Goal: Transaction & Acquisition: Book appointment/travel/reservation

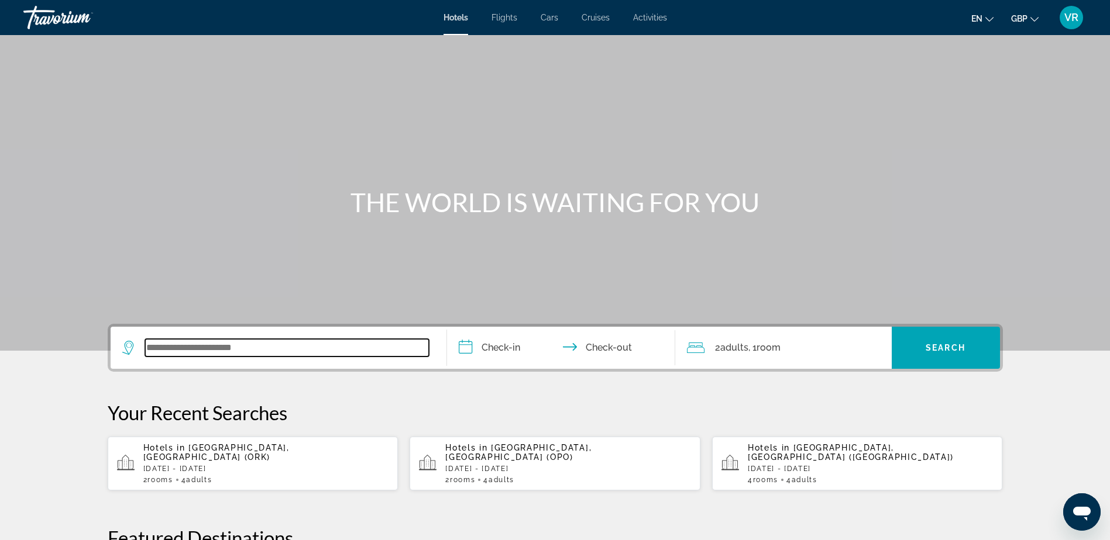
click at [271, 347] on input "Search widget" at bounding box center [287, 348] width 284 height 18
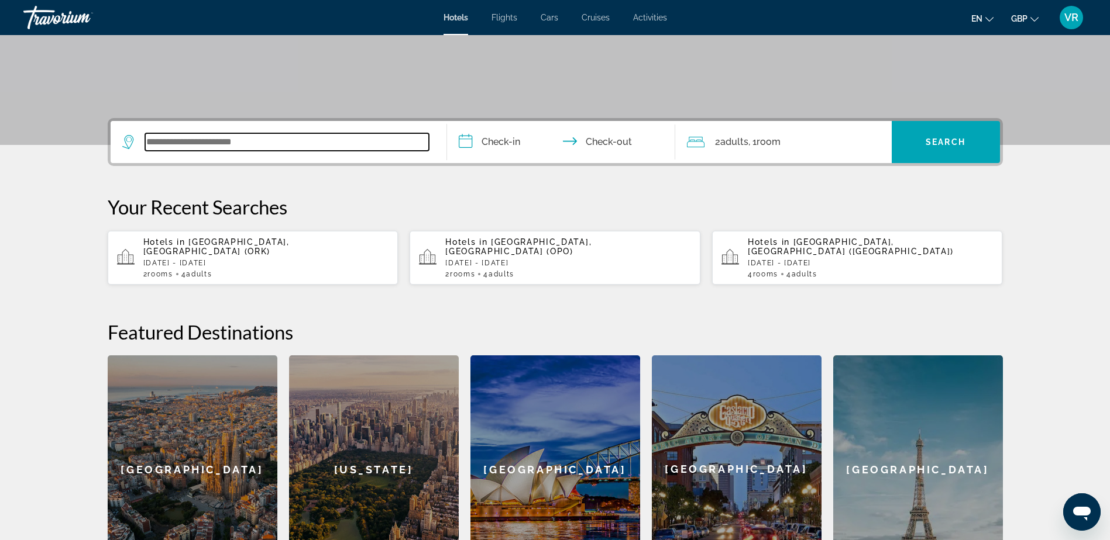
scroll to position [286, 0]
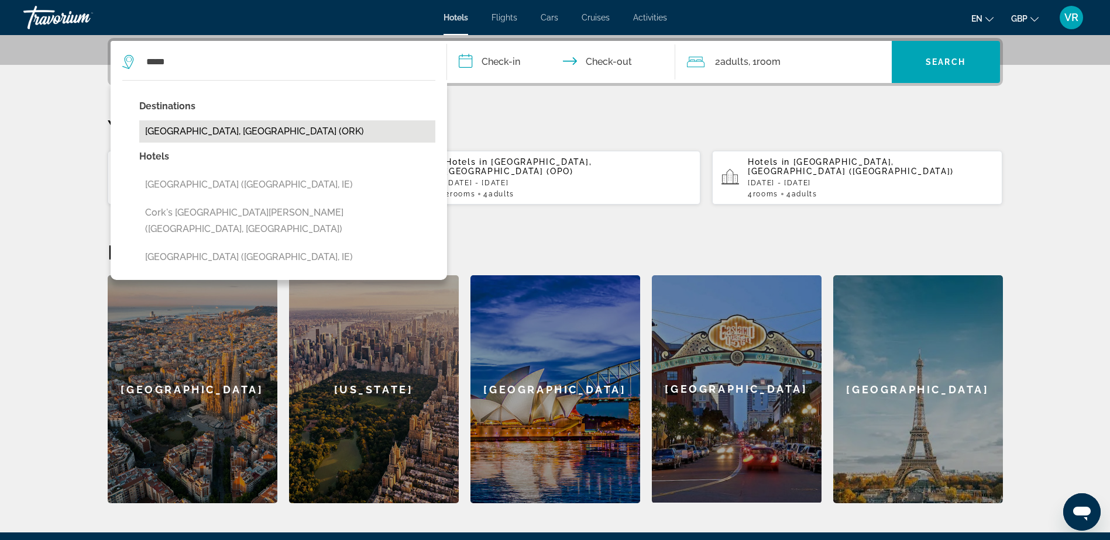
click at [217, 130] on button "[GEOGRAPHIC_DATA], [GEOGRAPHIC_DATA] (ORK)" at bounding box center [287, 131] width 296 height 22
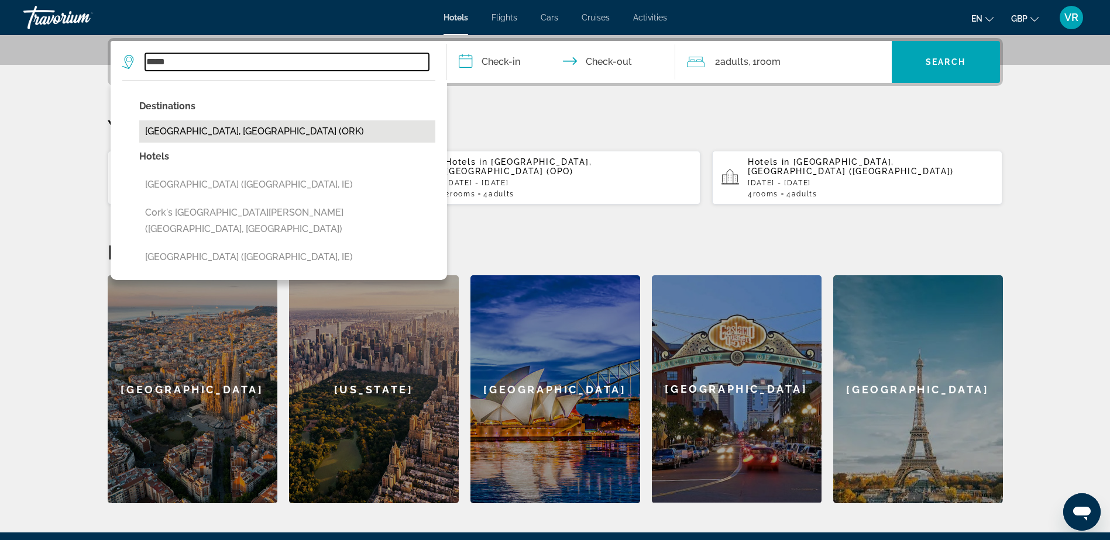
type input "**********"
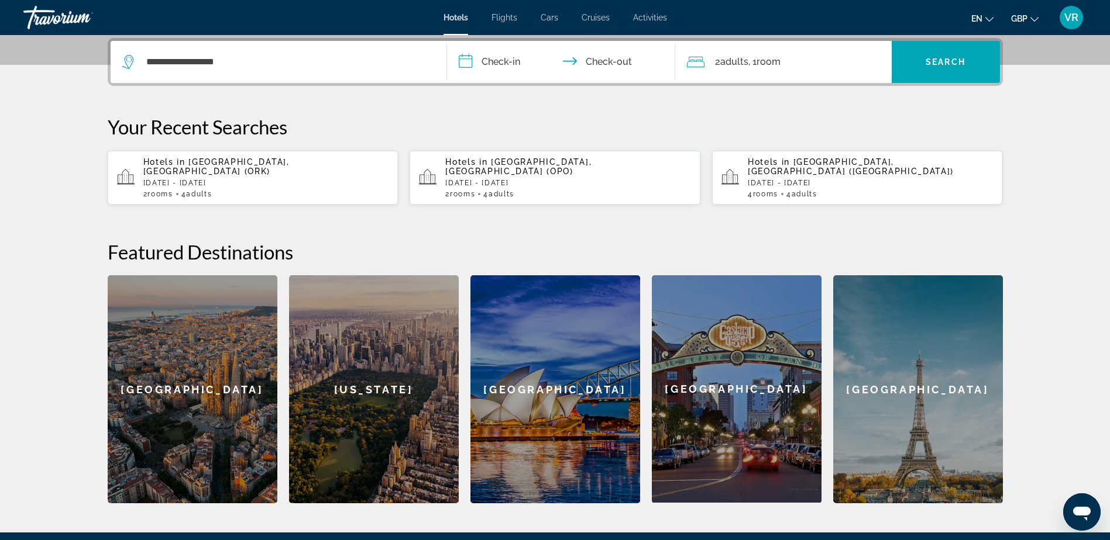
click at [518, 62] on input "**********" at bounding box center [563, 64] width 233 height 46
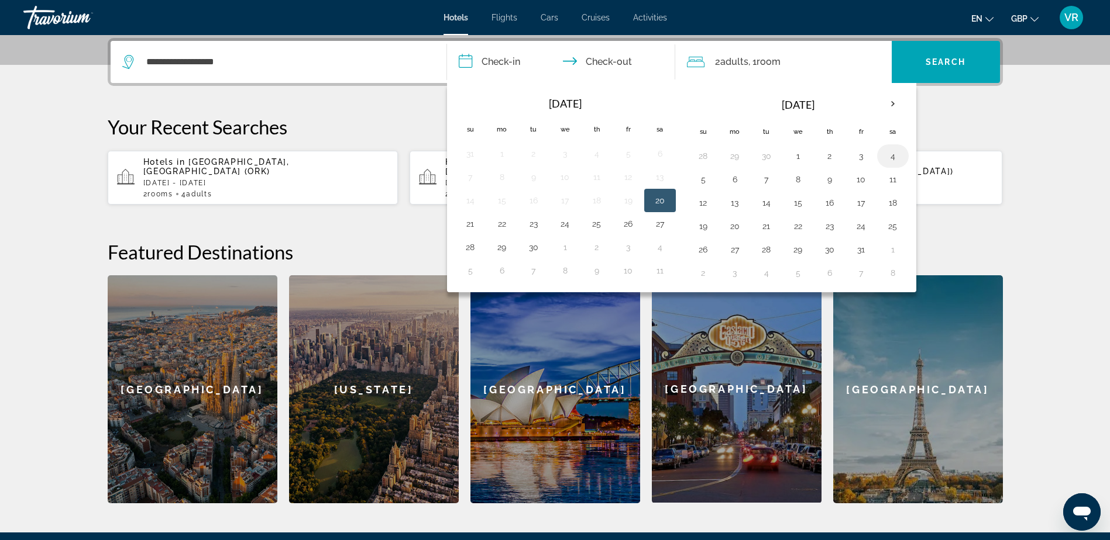
click at [894, 158] on button "4" at bounding box center [892, 156] width 19 height 16
click at [621, 61] on input "**********" at bounding box center [563, 64] width 233 height 46
click at [708, 180] on button "5" at bounding box center [703, 179] width 19 height 16
type input "**********"
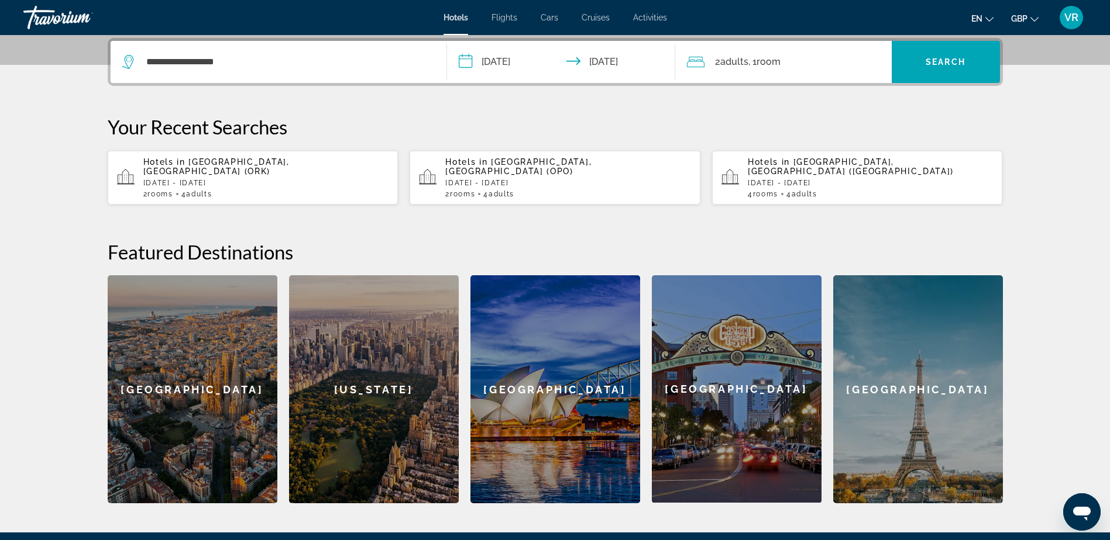
click at [811, 58] on div "2 Adult Adults , 1 Room rooms" at bounding box center [789, 62] width 205 height 16
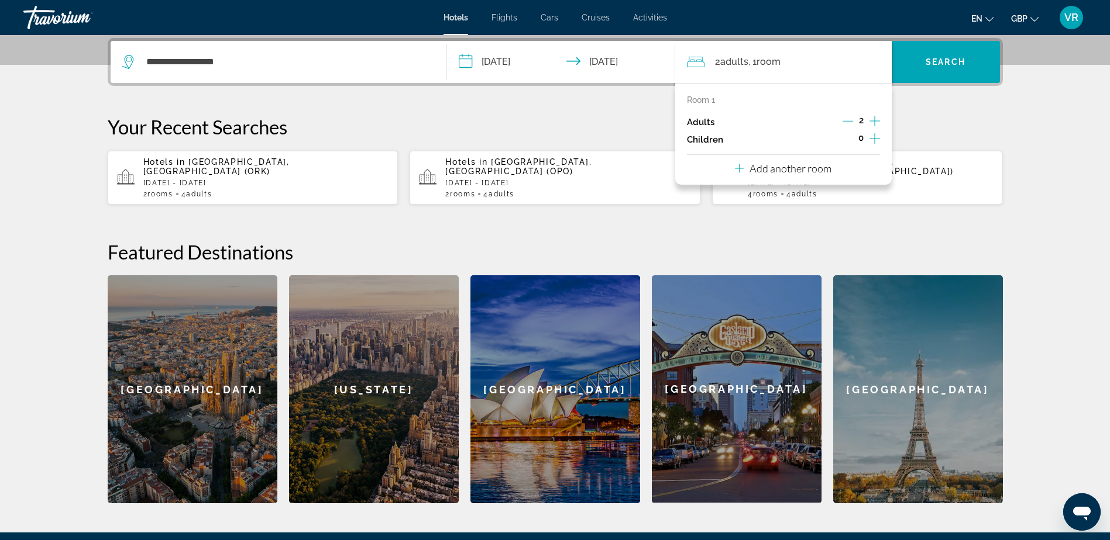
click at [814, 170] on p "Add another room" at bounding box center [790, 168] width 82 height 13
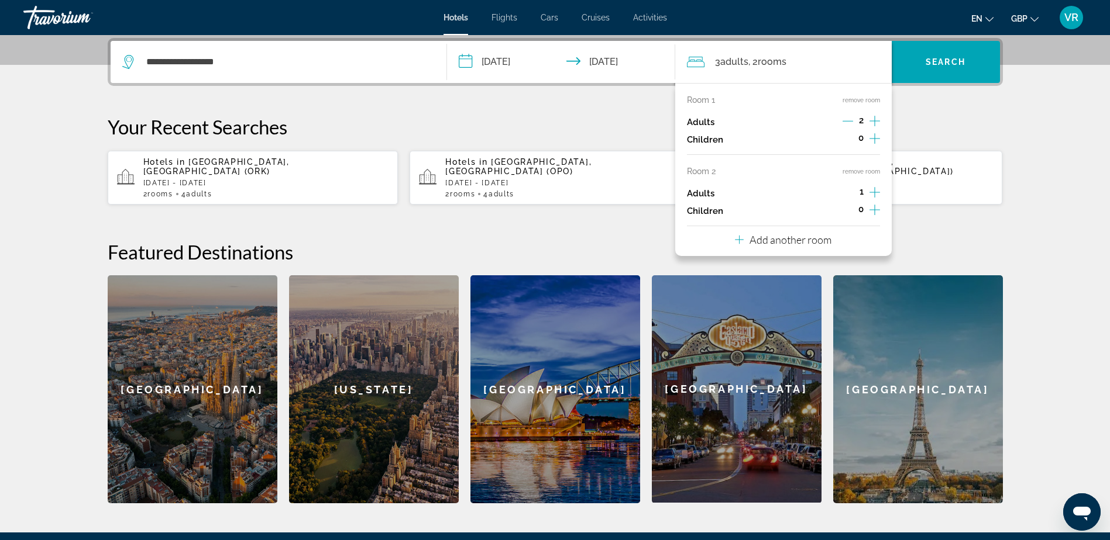
click at [872, 193] on icon "Increment adults" at bounding box center [874, 192] width 11 height 14
click at [932, 67] on span "Search widget" at bounding box center [945, 62] width 108 height 28
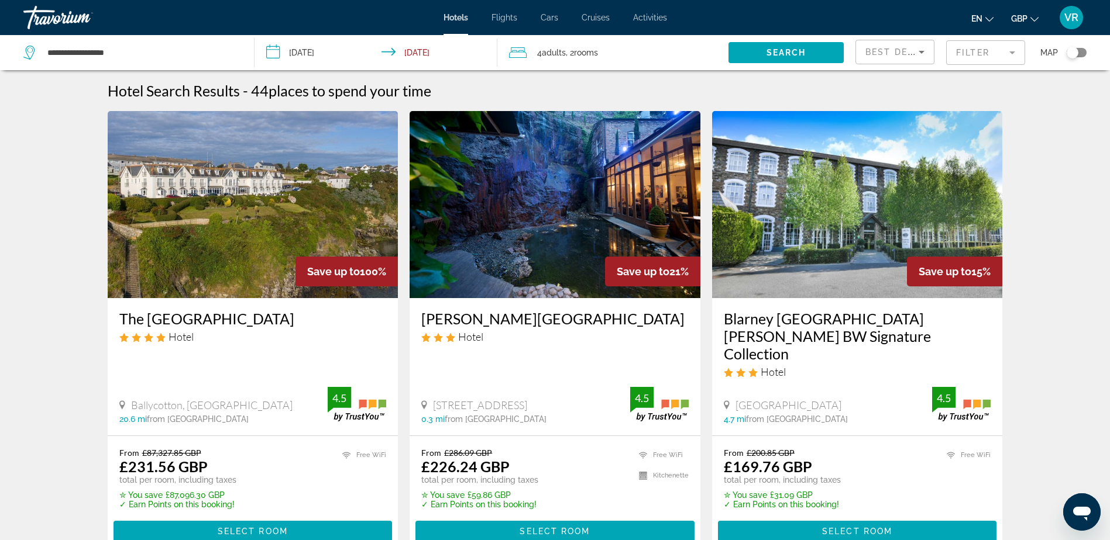
click at [1004, 55] on mat-form-field "Filter" at bounding box center [985, 52] width 79 height 25
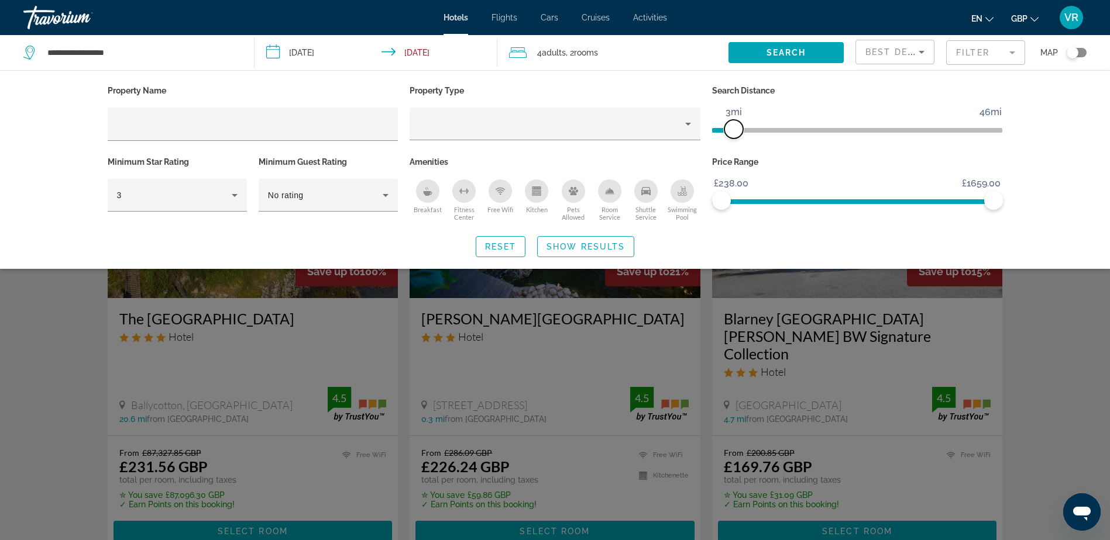
drag, startPoint x: 897, startPoint y: 131, endPoint x: 731, endPoint y: 141, distance: 166.4
click at [731, 141] on div "Search Distance 1mi 46mi 3mi" at bounding box center [857, 117] width 302 height 71
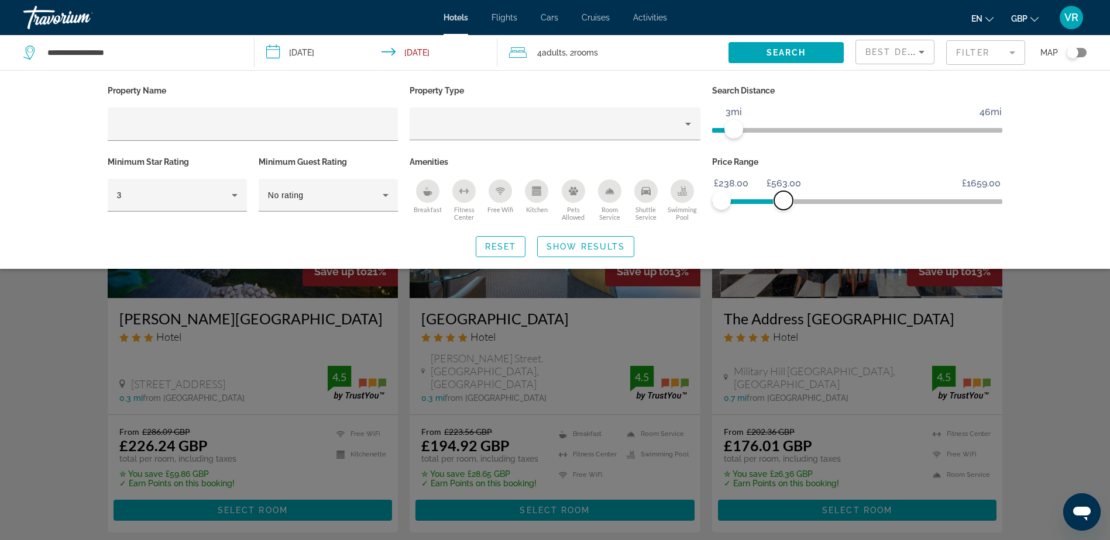
drag, startPoint x: 995, startPoint y: 204, endPoint x: 781, endPoint y: 212, distance: 213.7
click at [781, 212] on div "Price Range £238.00 £1659.00 £238.00 £563.00" at bounding box center [857, 189] width 302 height 71
click at [602, 251] on span "Search widget" at bounding box center [586, 247] width 96 height 28
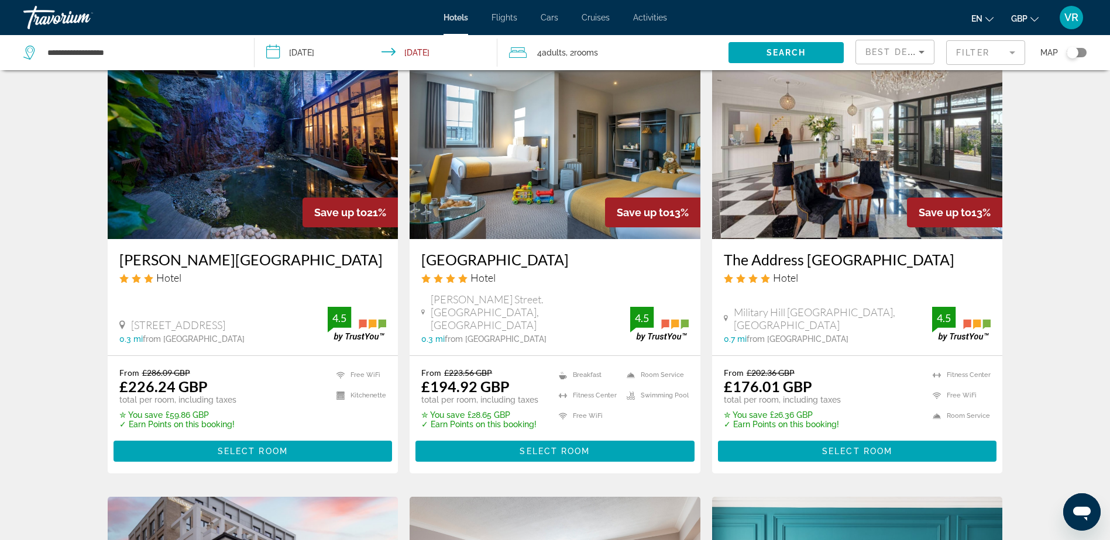
scroll to position [58, 0]
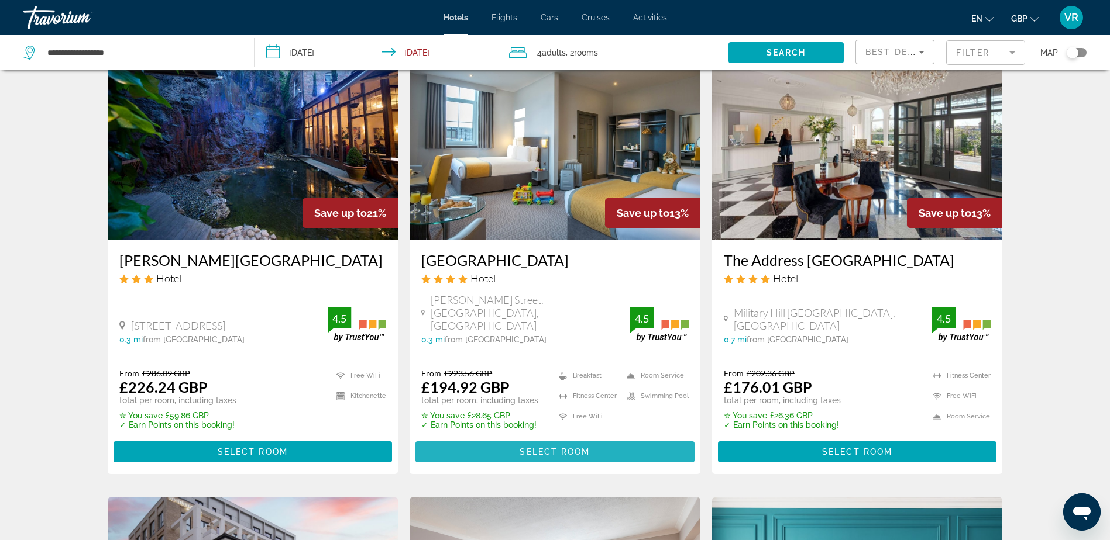
click at [581, 438] on span "Main content" at bounding box center [554, 452] width 279 height 28
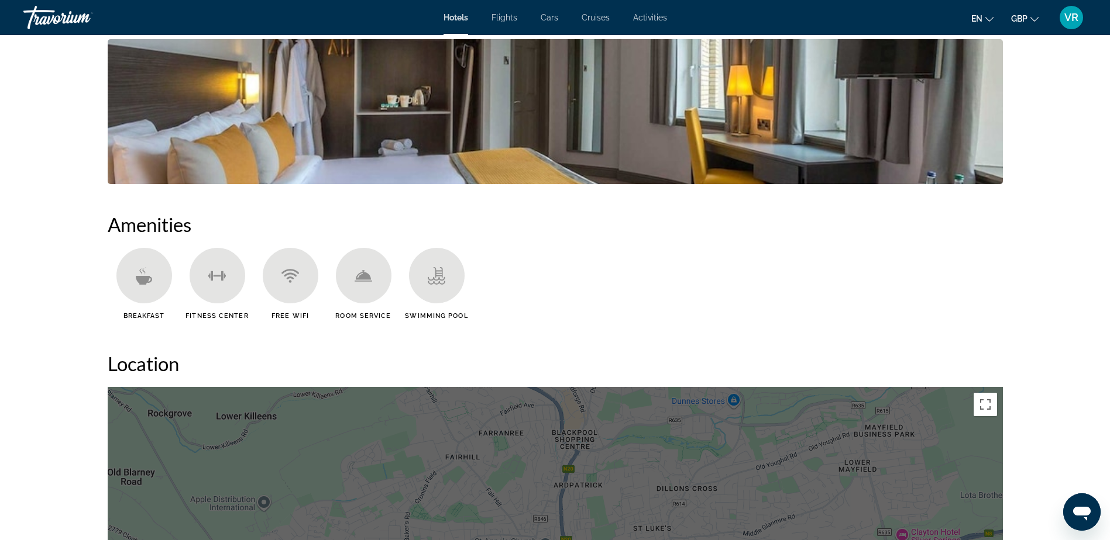
scroll to position [760, 0]
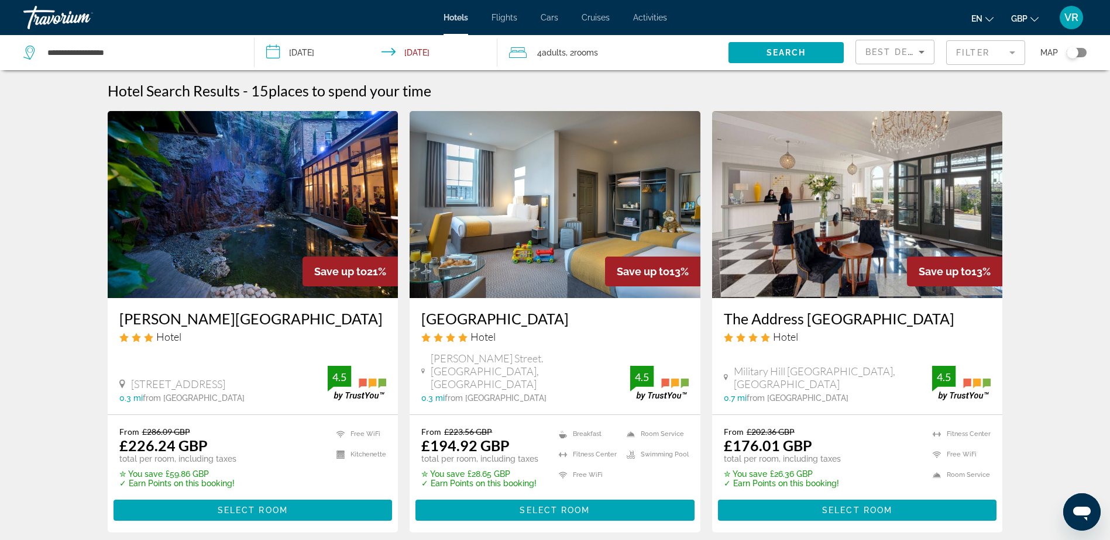
click at [1072, 54] on div "Toggle map" at bounding box center [1072, 53] width 12 height 12
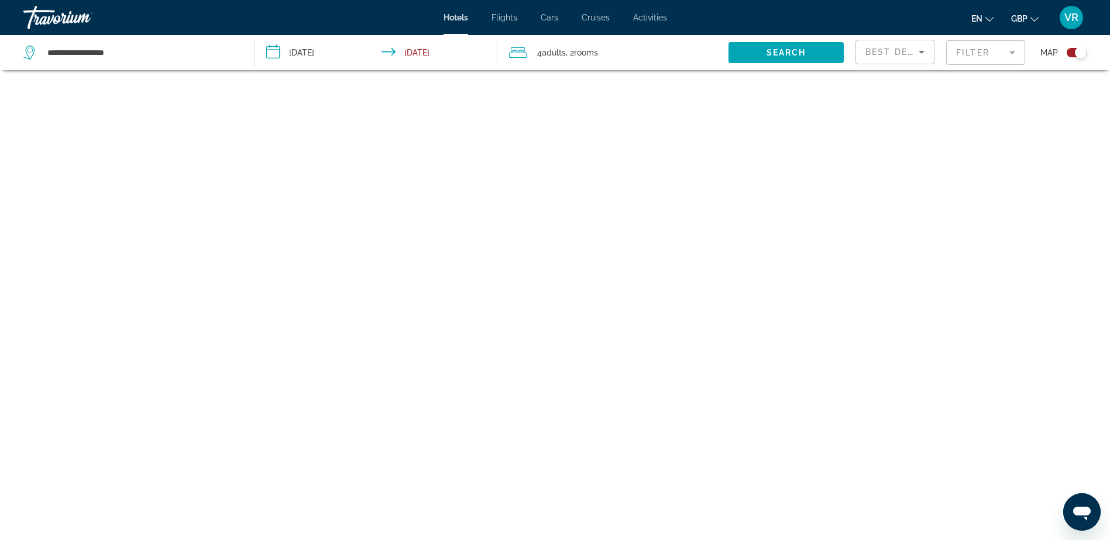
scroll to position [70, 0]
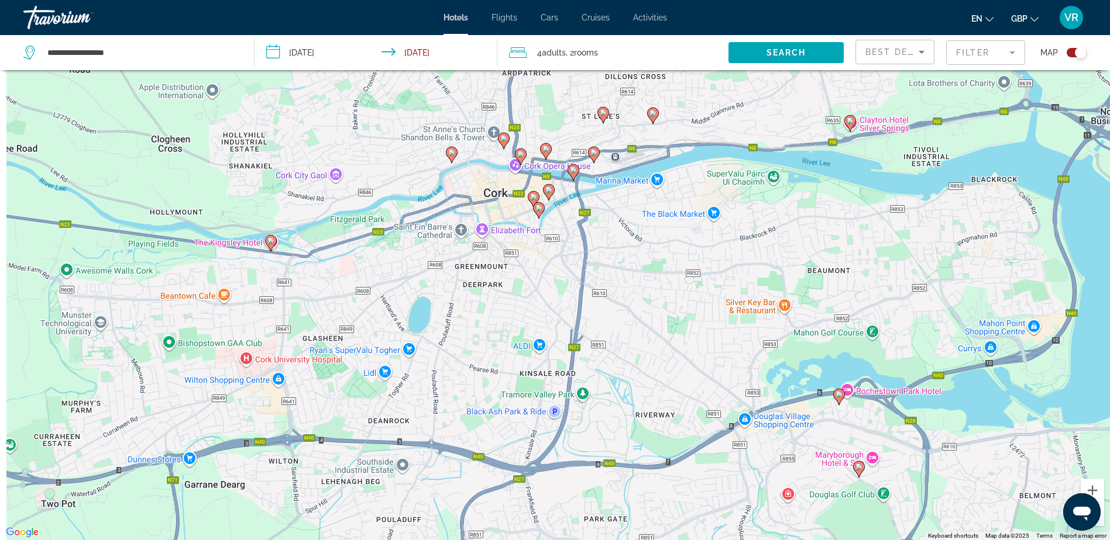
drag, startPoint x: 607, startPoint y: 184, endPoint x: 648, endPoint y: 311, distance: 133.0
click at [648, 310] on div "To activate drag with keyboard, press Alt + Enter. Once in keyboard drag state,…" at bounding box center [555, 270] width 1110 height 540
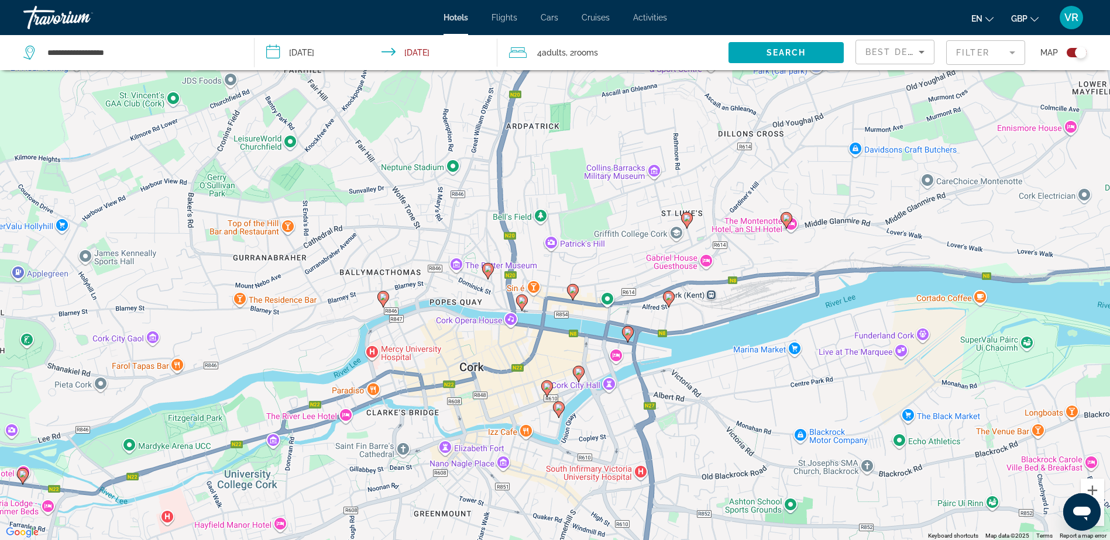
click at [546, 384] on image "Main content" at bounding box center [546, 386] width 7 height 7
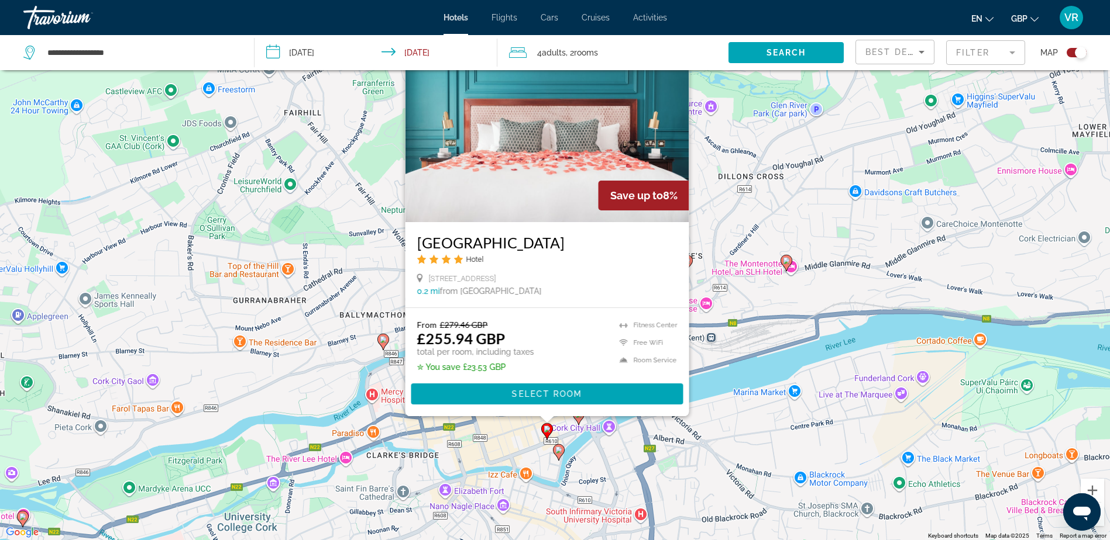
click at [559, 453] on image "Main content" at bounding box center [558, 450] width 7 height 7
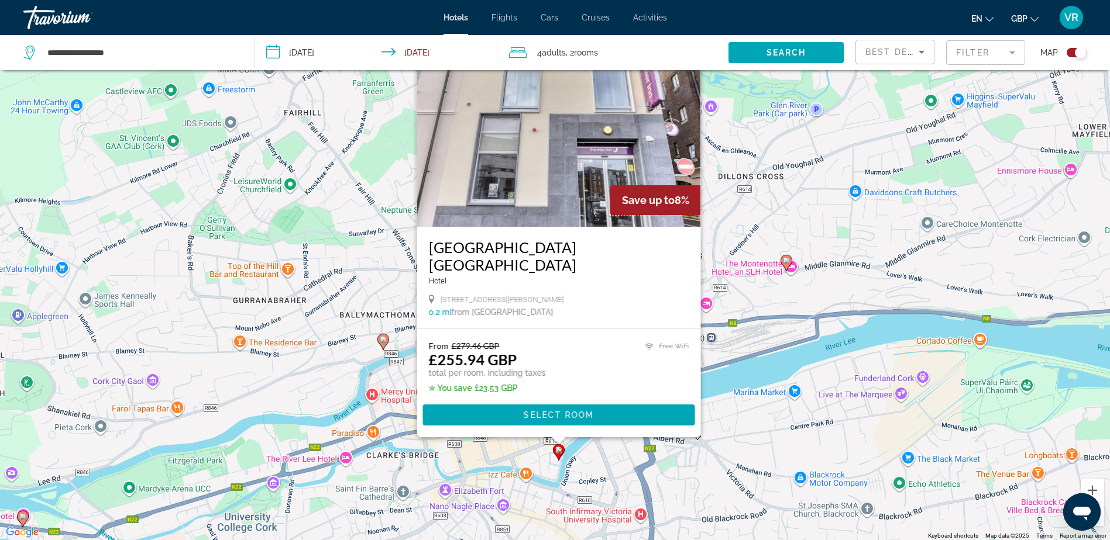
click at [493, 460] on div "To activate drag with keyboard, press Alt + Enter. Once in keyboard drag state,…" at bounding box center [555, 270] width 1110 height 540
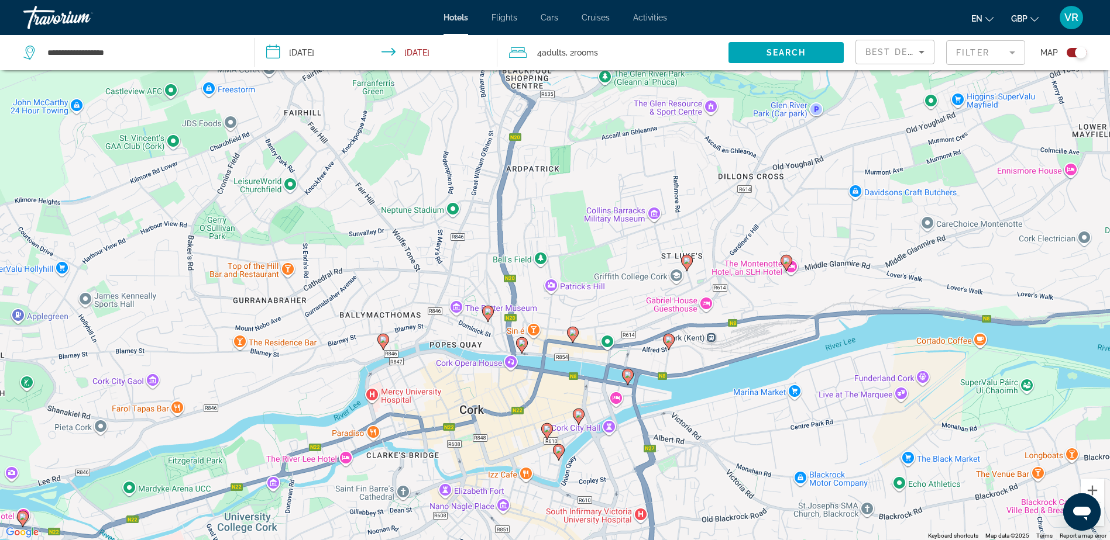
click at [385, 341] on image "Main content" at bounding box center [383, 339] width 7 height 7
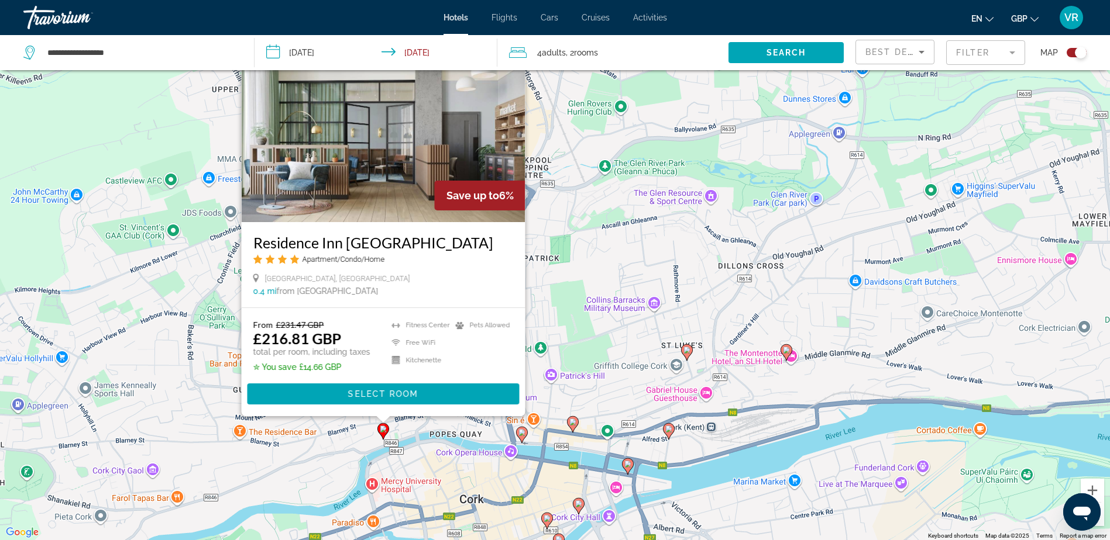
click at [525, 432] on image "Main content" at bounding box center [521, 432] width 7 height 7
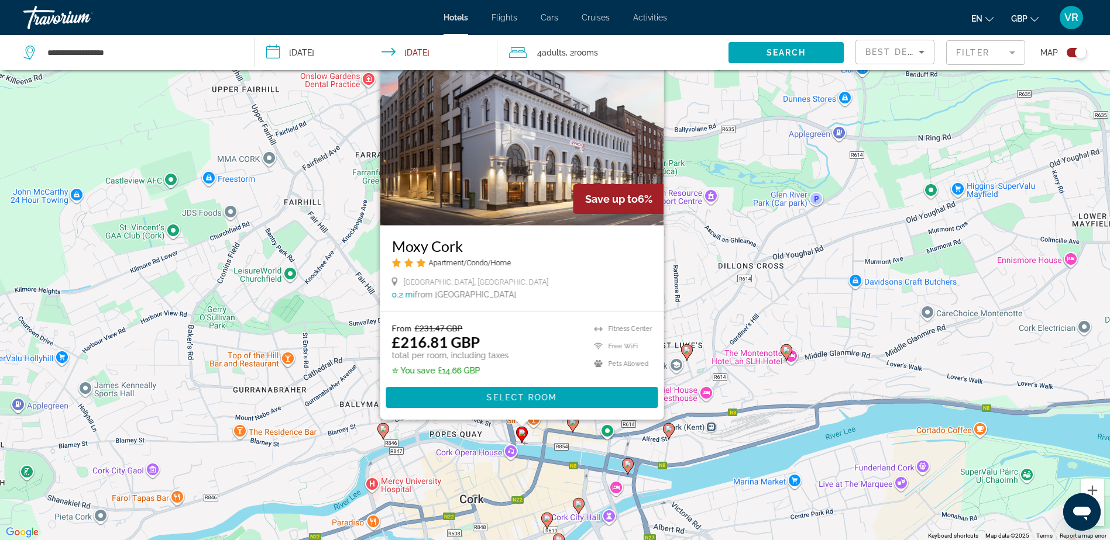
click at [573, 430] on icon "Main content" at bounding box center [572, 424] width 11 height 15
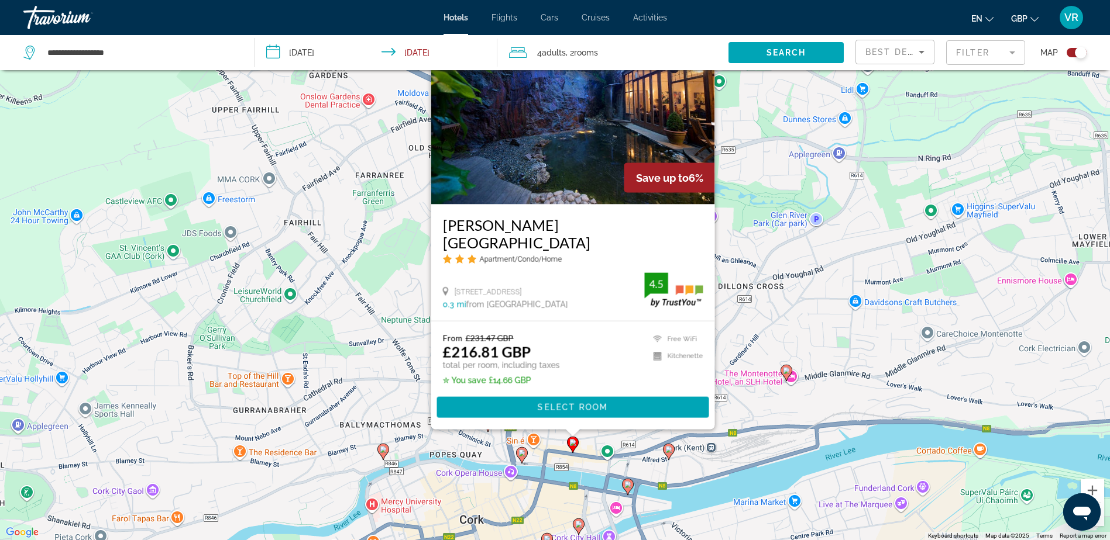
click at [669, 456] on icon "Main content" at bounding box center [668, 452] width 11 height 15
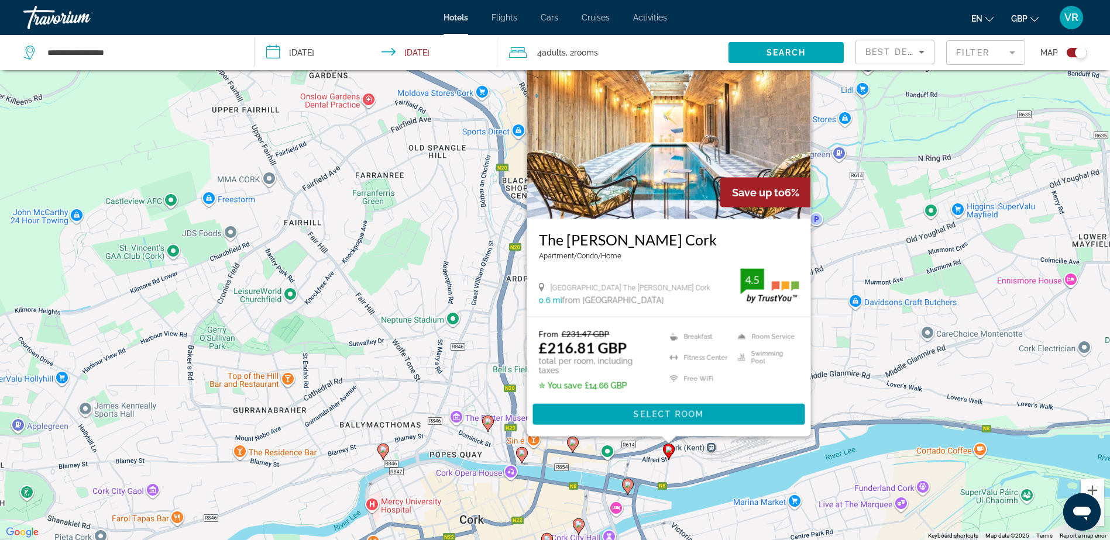
click at [457, 380] on div "To activate drag with keyboard, press Alt + Enter. Once in keyboard drag state,…" at bounding box center [555, 270] width 1110 height 540
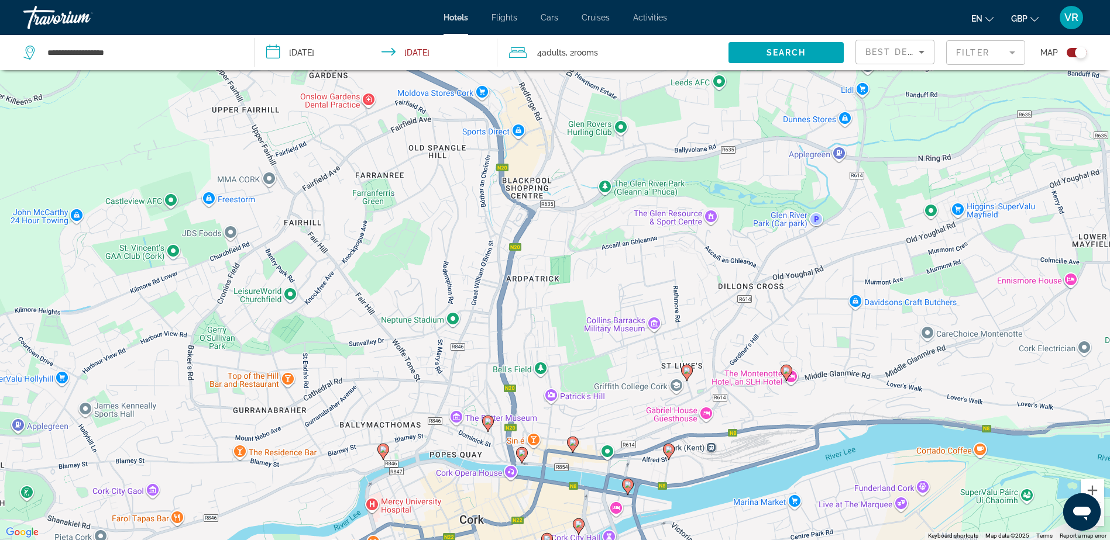
click at [687, 368] on image "Main content" at bounding box center [686, 370] width 7 height 7
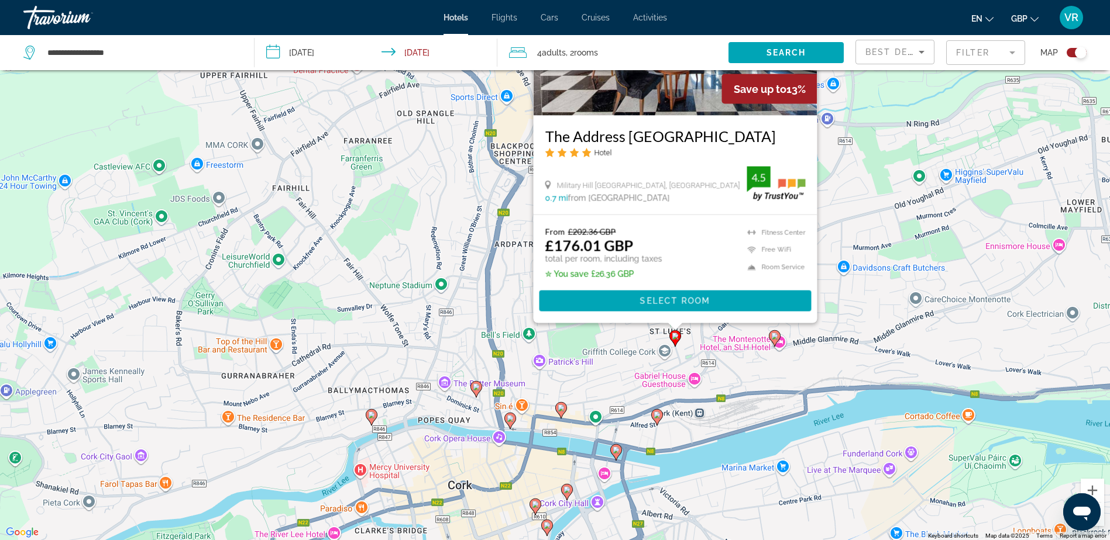
drag, startPoint x: 629, startPoint y: 471, endPoint x: 613, endPoint y: 350, distance: 122.2
click at [613, 350] on div "To activate drag with keyboard, press Alt + Enter. Once in keyboard drag state,…" at bounding box center [555, 270] width 1110 height 540
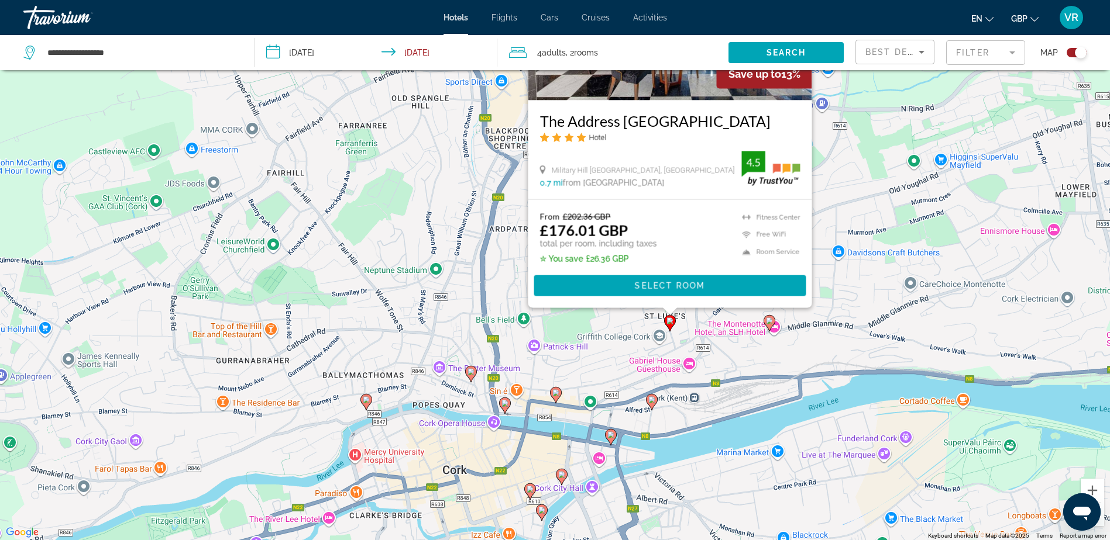
click at [767, 320] on image "Main content" at bounding box center [769, 321] width 7 height 7
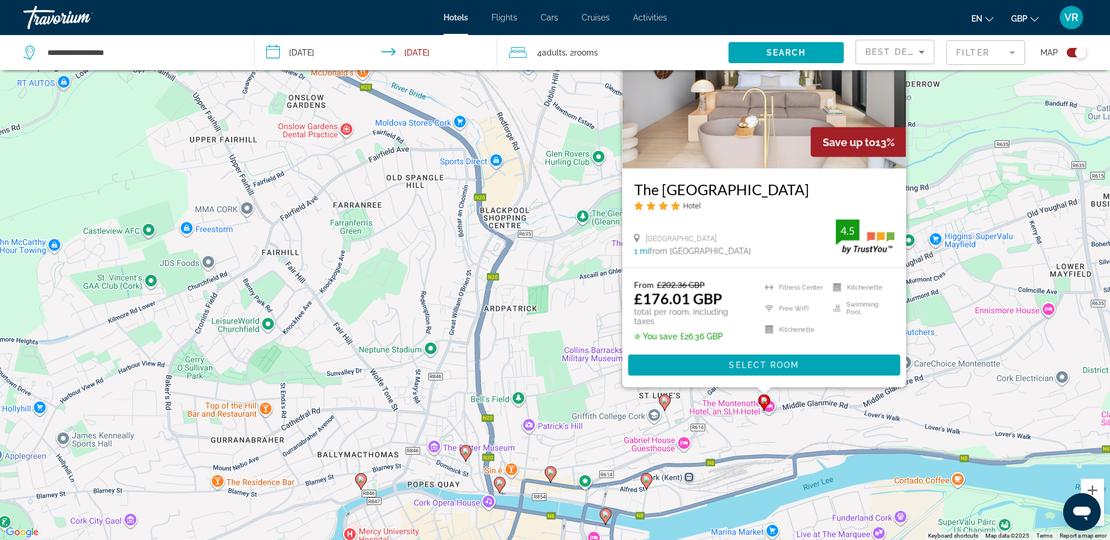
drag, startPoint x: 560, startPoint y: 326, endPoint x: 550, endPoint y: 274, distance: 53.0
click at [552, 276] on div "To activate drag with keyboard, press Alt + Enter. Once in keyboard drag state,…" at bounding box center [555, 270] width 1110 height 540
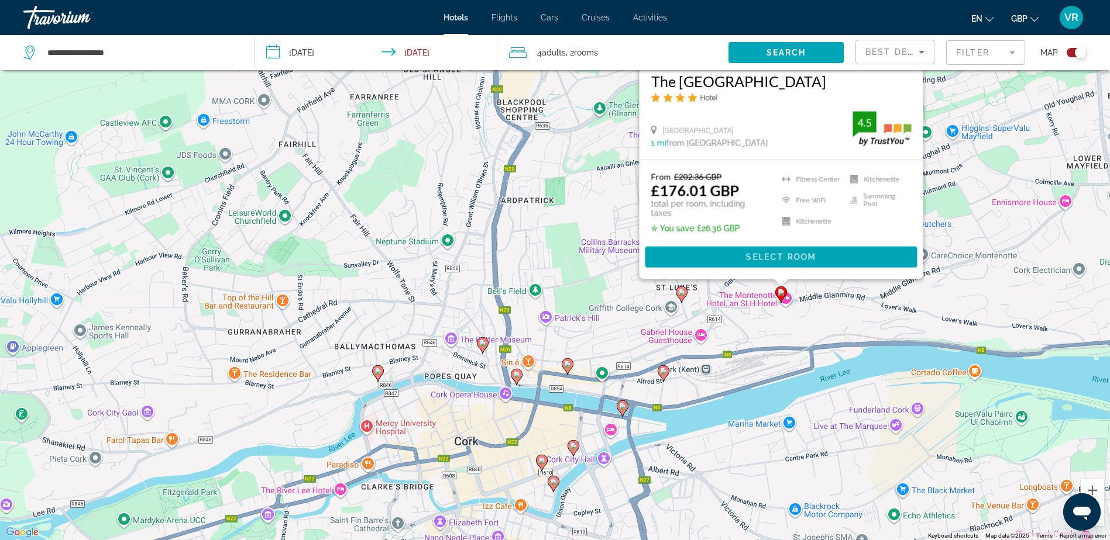
drag, startPoint x: 546, startPoint y: 360, endPoint x: 562, endPoint y: 289, distance: 72.6
click at [562, 291] on div "To activate drag with keyboard, press Alt + Enter. Once in keyboard drag state,…" at bounding box center [555, 270] width 1110 height 540
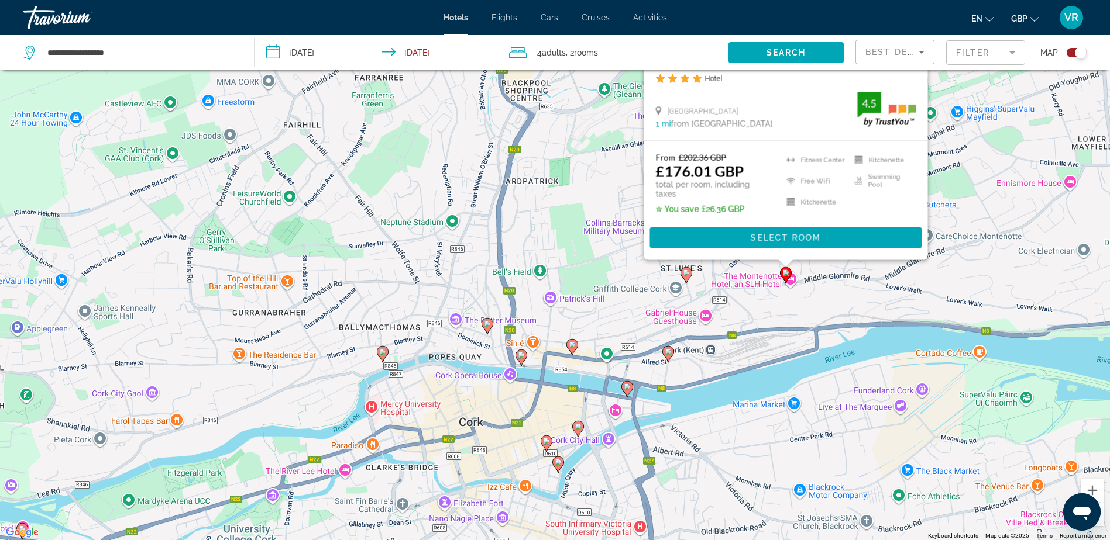
click at [573, 347] on image "Main content" at bounding box center [572, 345] width 7 height 7
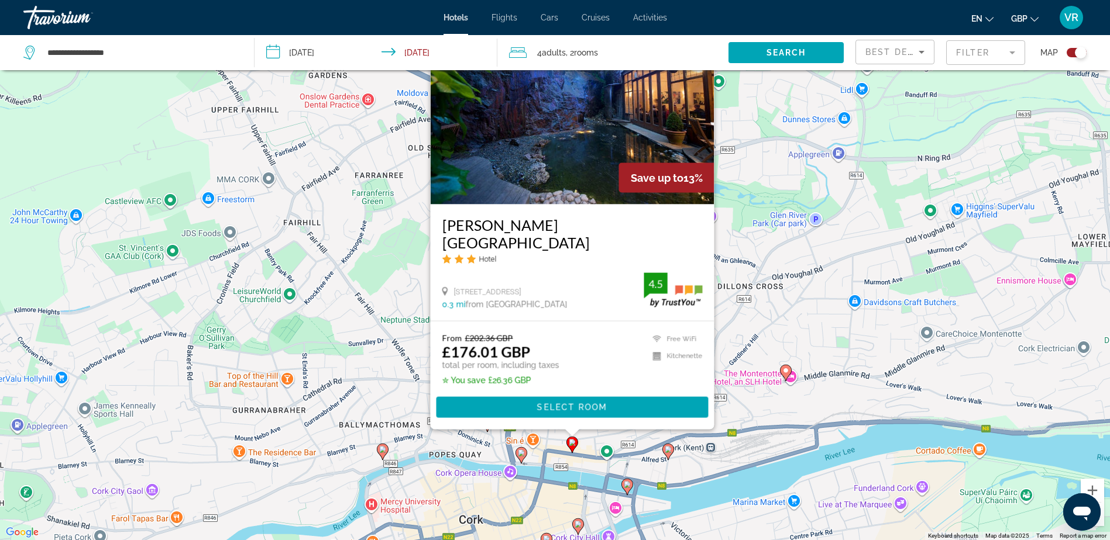
click at [519, 457] on icon "Main content" at bounding box center [520, 455] width 11 height 15
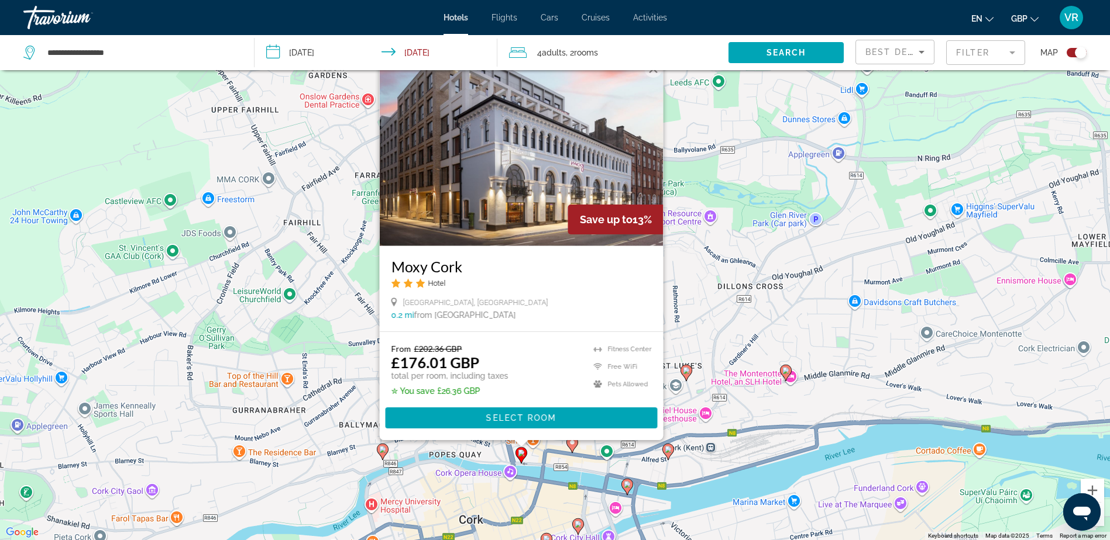
click at [572, 449] on icon "Main content" at bounding box center [571, 445] width 11 height 15
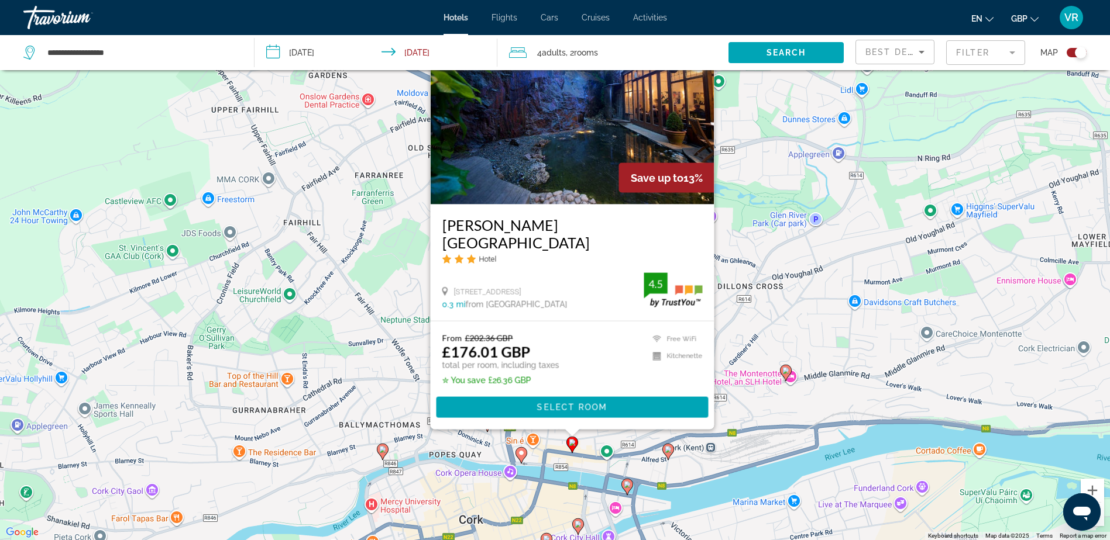
click at [669, 453] on icon "Main content" at bounding box center [667, 452] width 11 height 15
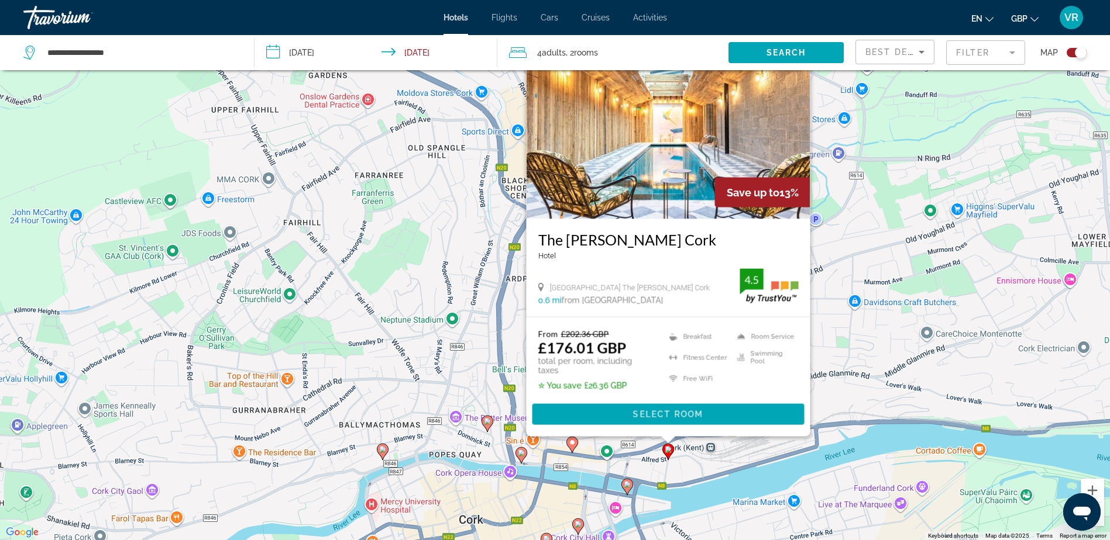
click at [381, 454] on icon "Main content" at bounding box center [382, 452] width 11 height 15
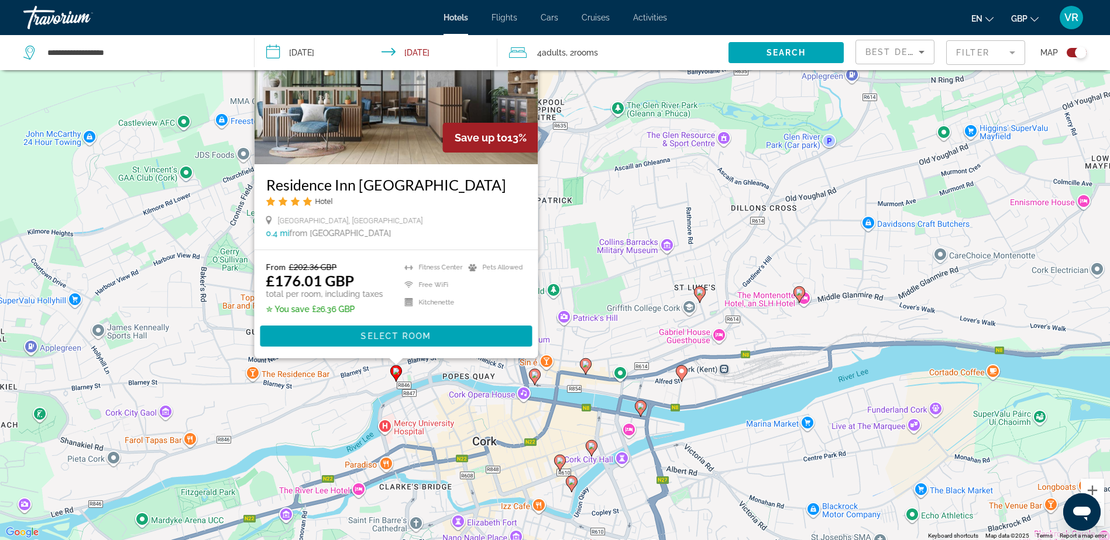
drag, startPoint x: 422, startPoint y: 490, endPoint x: 443, endPoint y: 387, distance: 105.1
click at [439, 397] on div "To activate drag with keyboard, press Alt + Enter. Once in keyboard drag state,…" at bounding box center [555, 270] width 1110 height 540
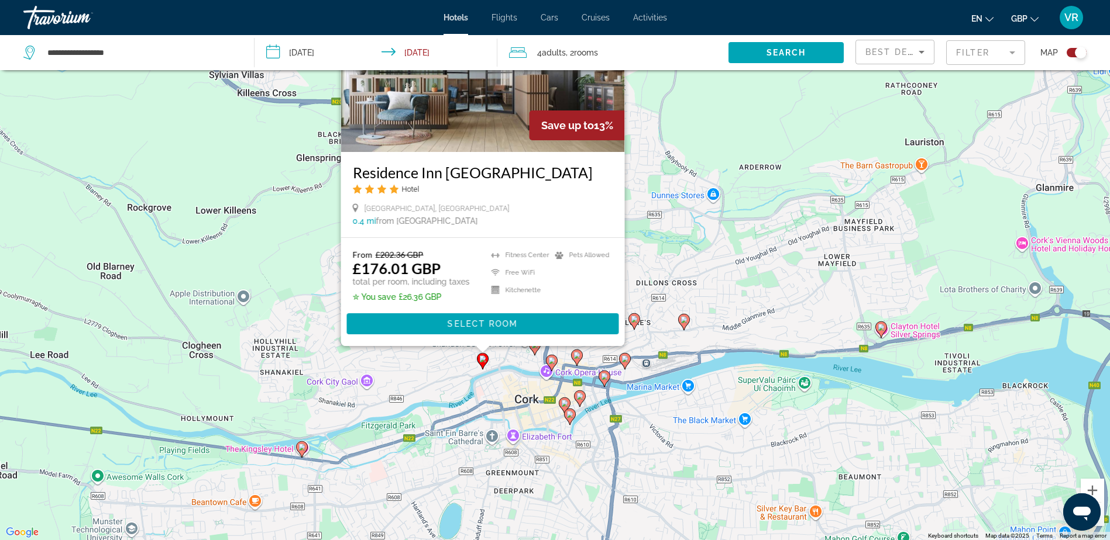
click at [669, 459] on div "To activate drag with keyboard, press Alt + Enter. Once in keyboard drag state,…" at bounding box center [555, 270] width 1110 height 540
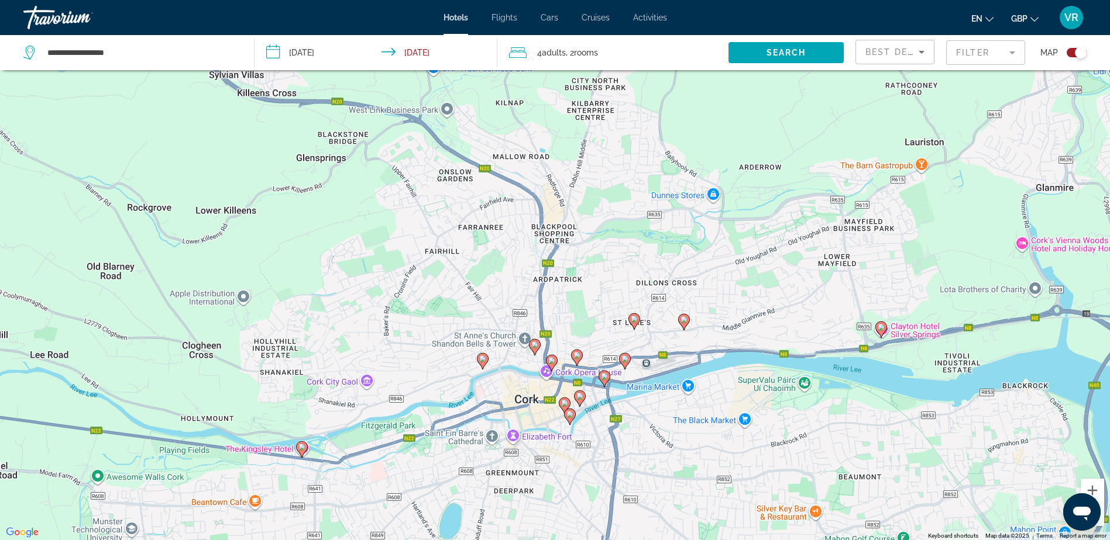
click at [683, 325] on icon "Main content" at bounding box center [683, 322] width 11 height 15
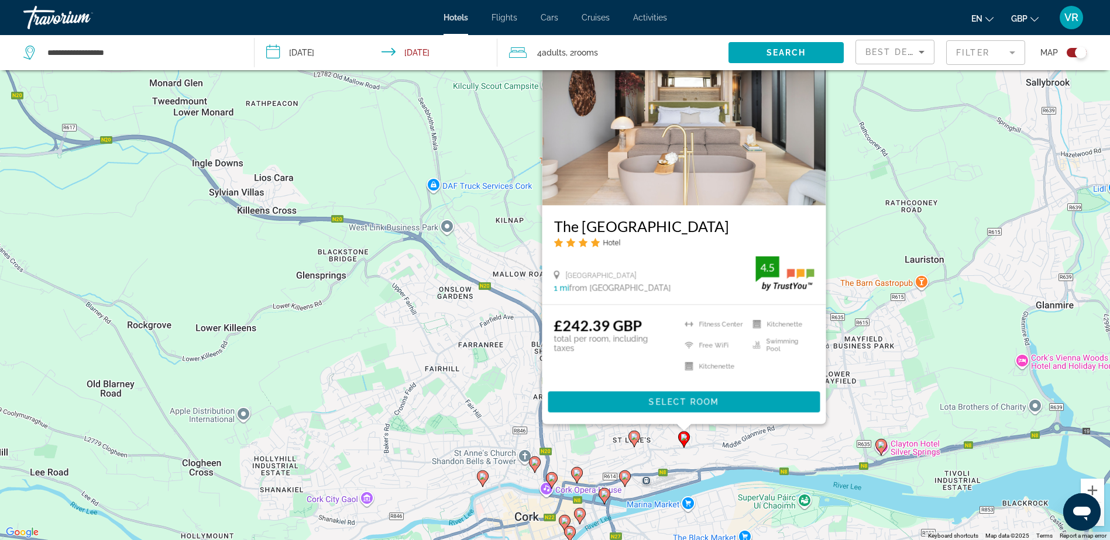
click at [633, 438] on image "Main content" at bounding box center [634, 436] width 7 height 7
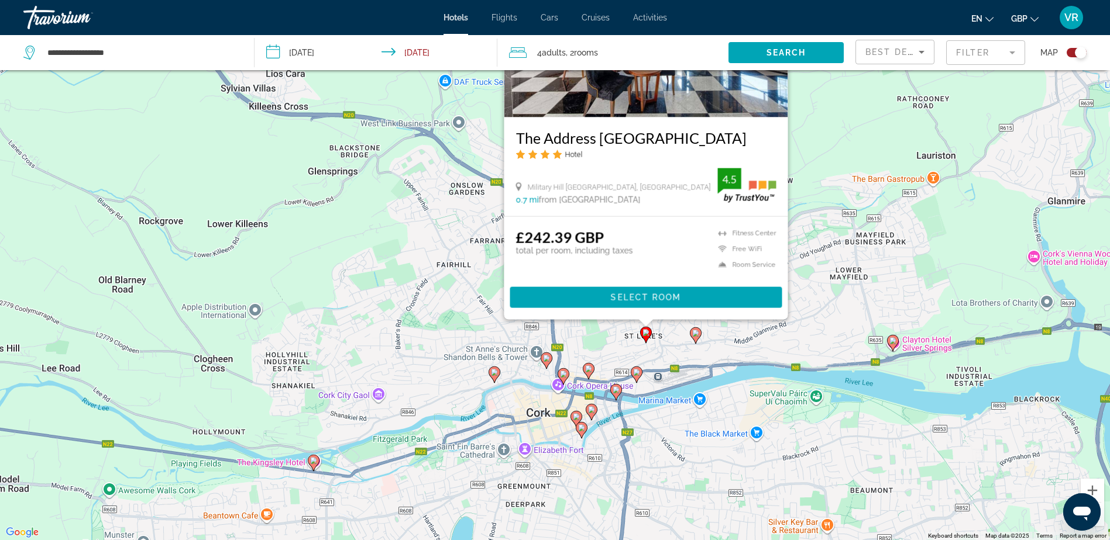
drag, startPoint x: 725, startPoint y: 453, endPoint x: 738, endPoint y: 337, distance: 116.5
click at [738, 338] on div "To activate drag with keyboard, press Alt + Enter. Once in keyboard drag state,…" at bounding box center [555, 270] width 1110 height 540
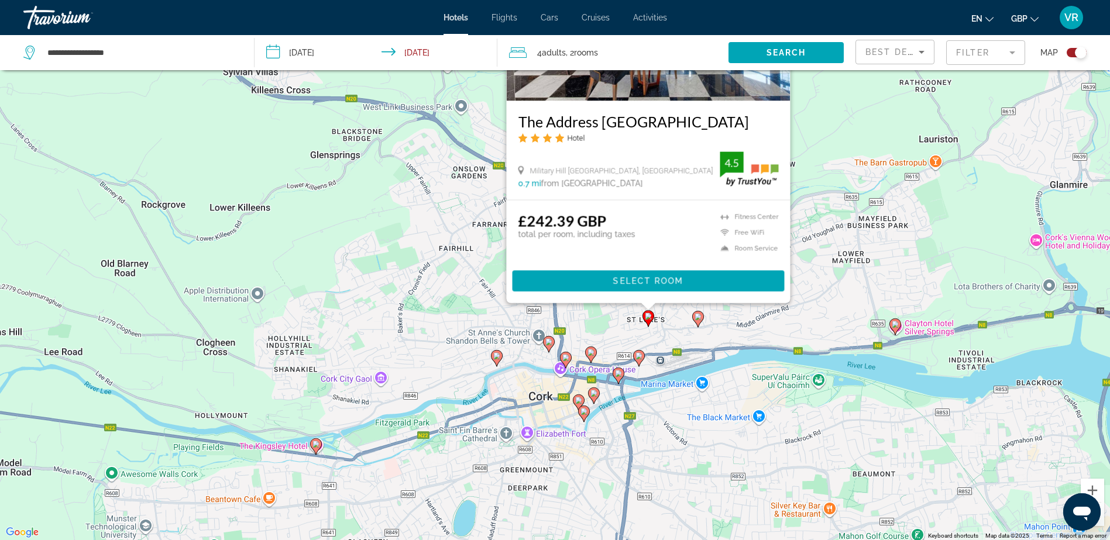
click at [497, 361] on icon "Main content" at bounding box center [496, 358] width 11 height 15
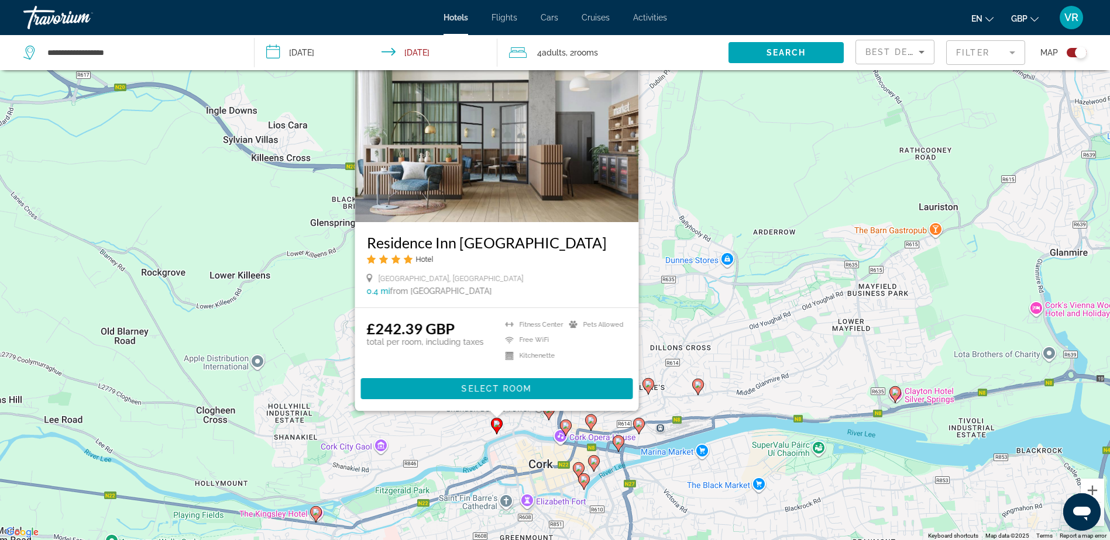
click at [549, 418] on icon "Main content" at bounding box center [548, 412] width 11 height 15
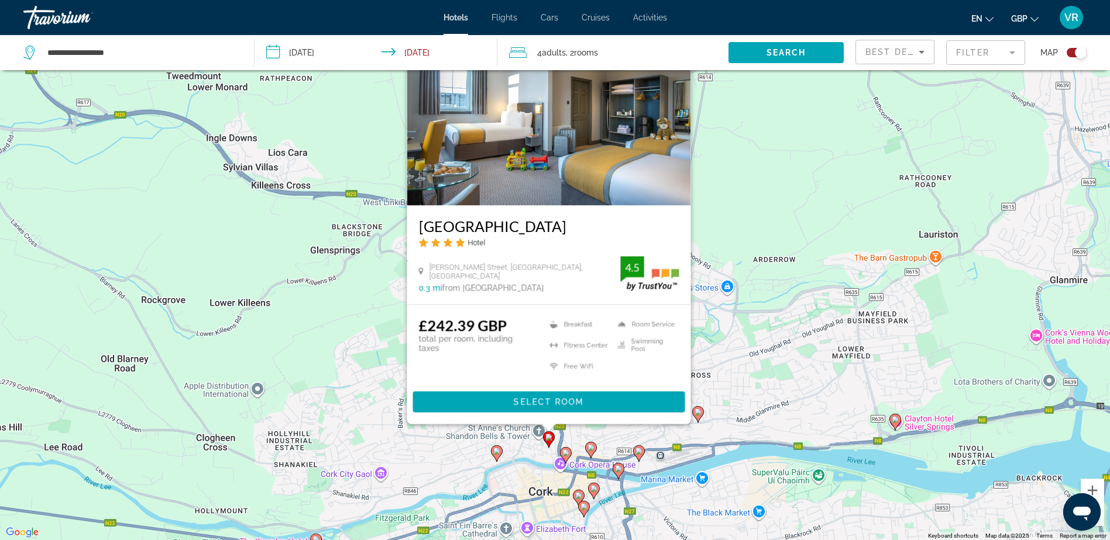
click at [566, 452] on image "Main content" at bounding box center [565, 453] width 7 height 7
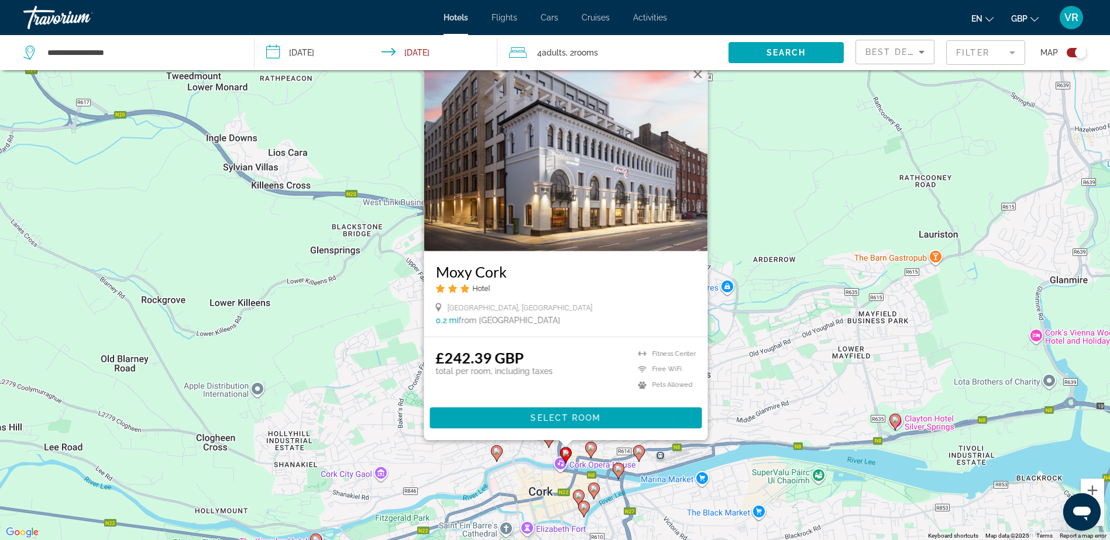
click at [591, 452] on icon "Main content" at bounding box center [590, 450] width 11 height 15
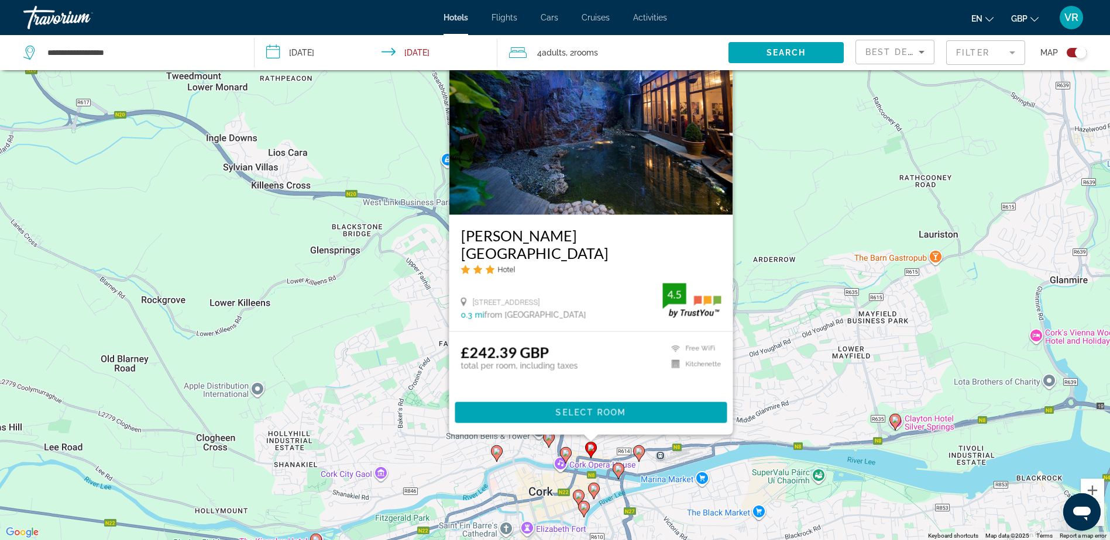
click at [617, 475] on icon "Main content" at bounding box center [617, 471] width 11 height 15
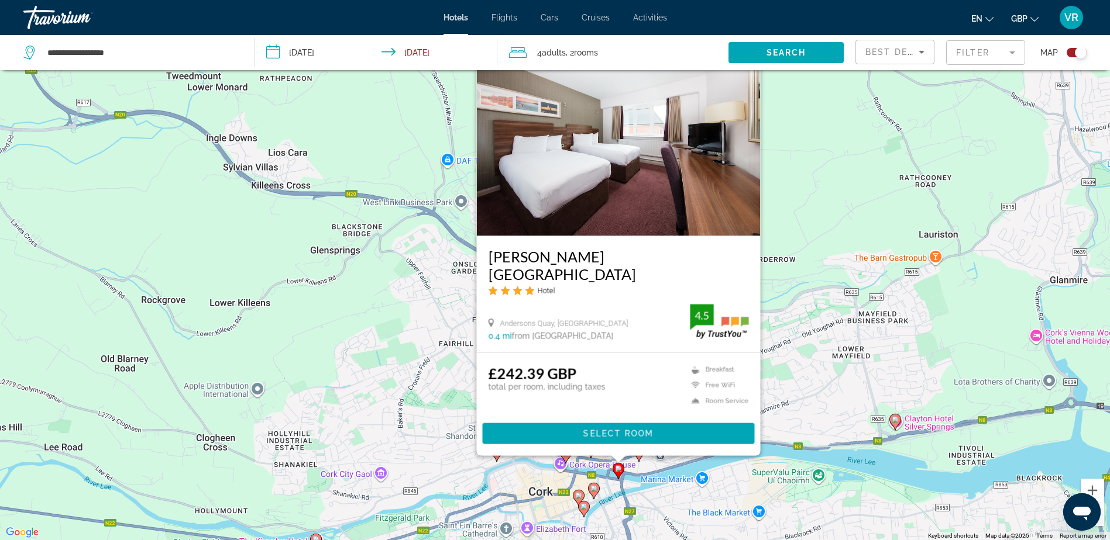
click at [649, 466] on div "To activate drag with keyboard, press Alt + Enter. Once in keyboard drag state,…" at bounding box center [555, 270] width 1110 height 540
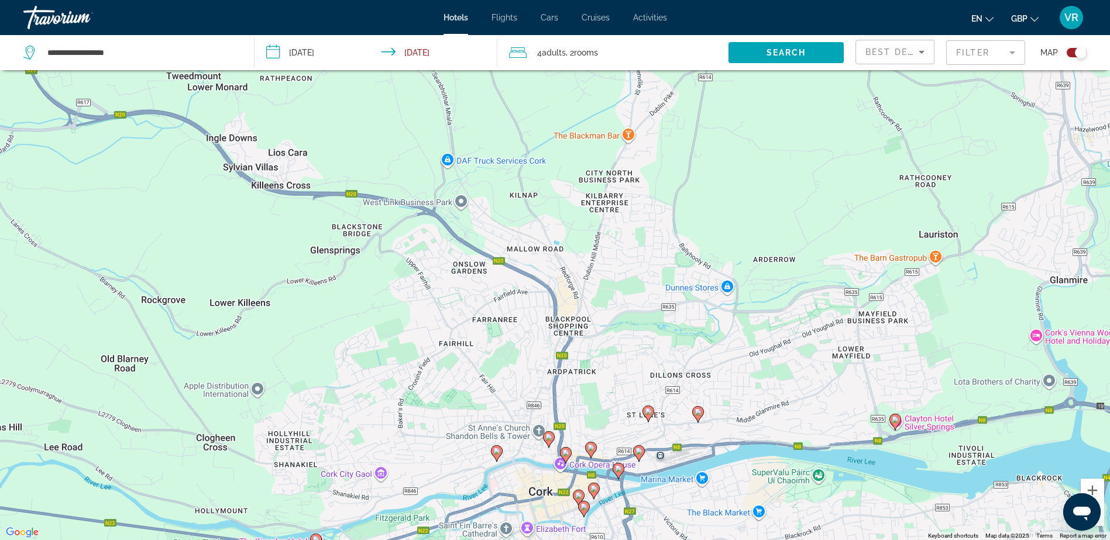
click at [639, 457] on icon "Main content" at bounding box center [638, 453] width 11 height 15
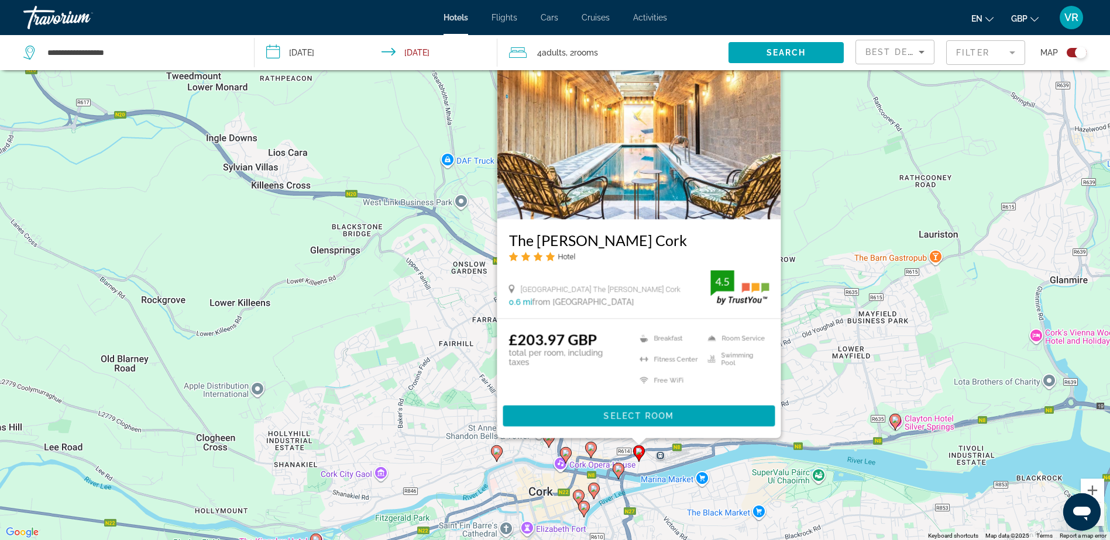
click at [594, 493] on icon "Main content" at bounding box center [593, 491] width 11 height 15
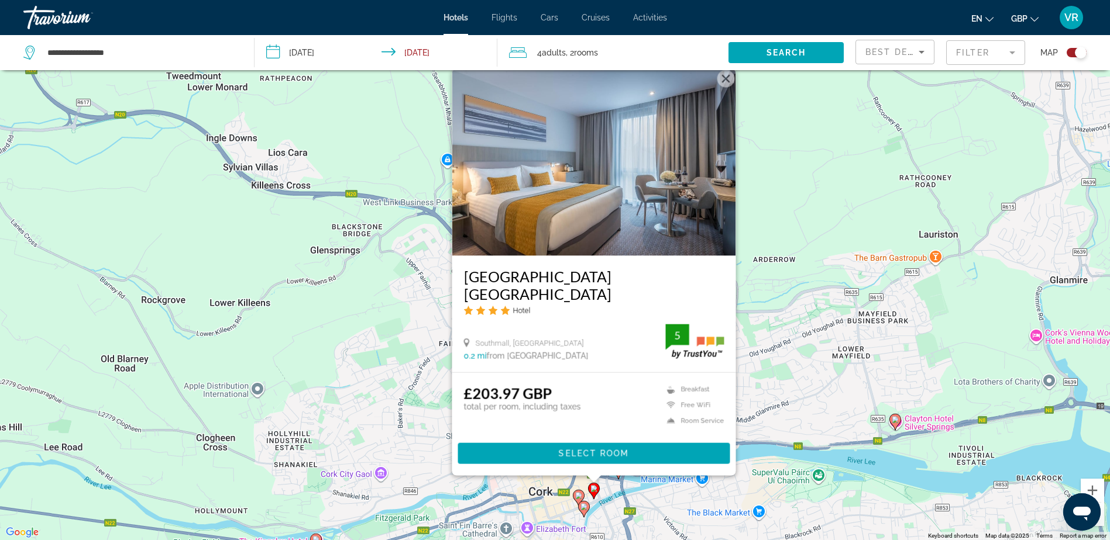
click at [576, 493] on icon "Main content" at bounding box center [578, 498] width 11 height 15
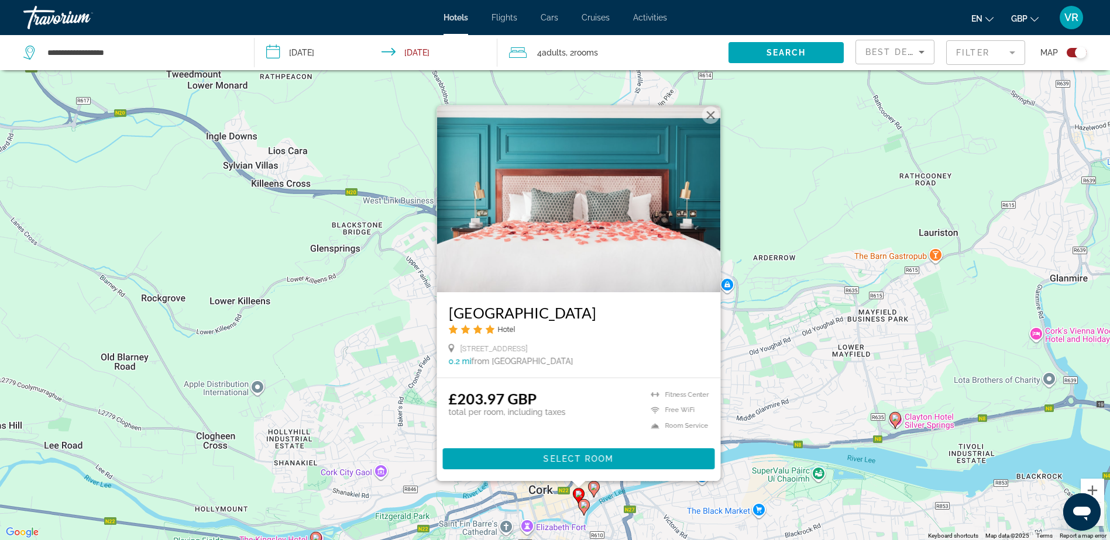
click at [583, 504] on image "Main content" at bounding box center [583, 505] width 7 height 7
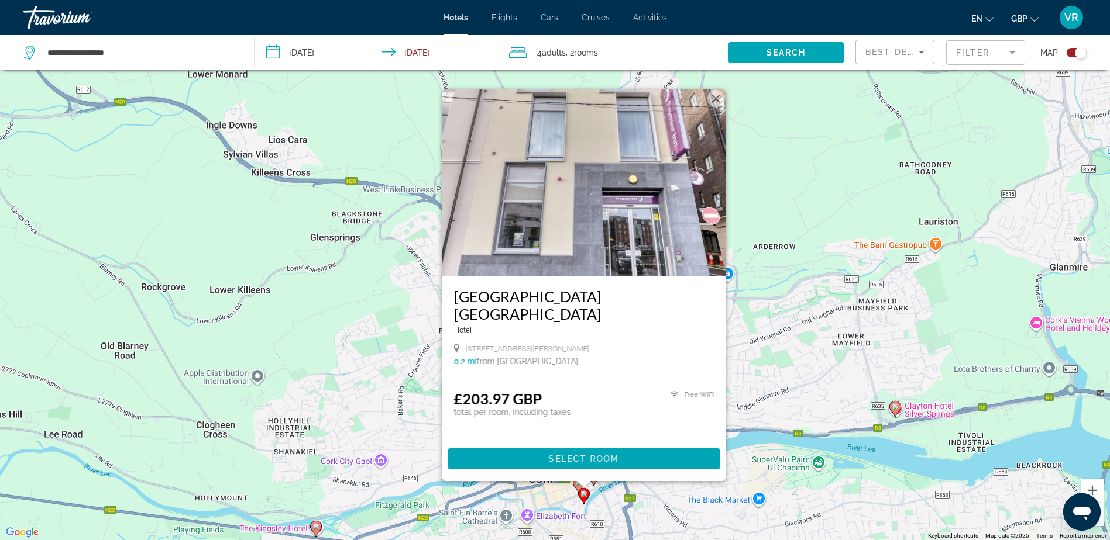
click at [678, 501] on div "To activate drag with keyboard, press Alt + Enter. Once in keyboard drag state,…" at bounding box center [555, 270] width 1110 height 540
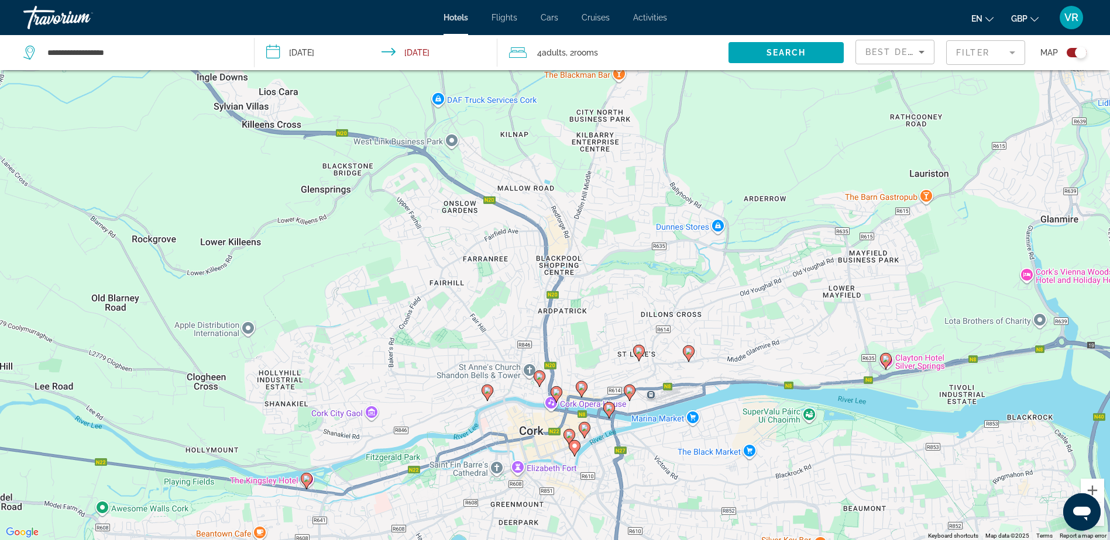
drag, startPoint x: 671, startPoint y: 491, endPoint x: 637, endPoint y: 385, distance: 111.4
click at [644, 402] on div "To activate drag with keyboard, press Alt + Enter. Once in keyboard drag state,…" at bounding box center [555, 270] width 1110 height 540
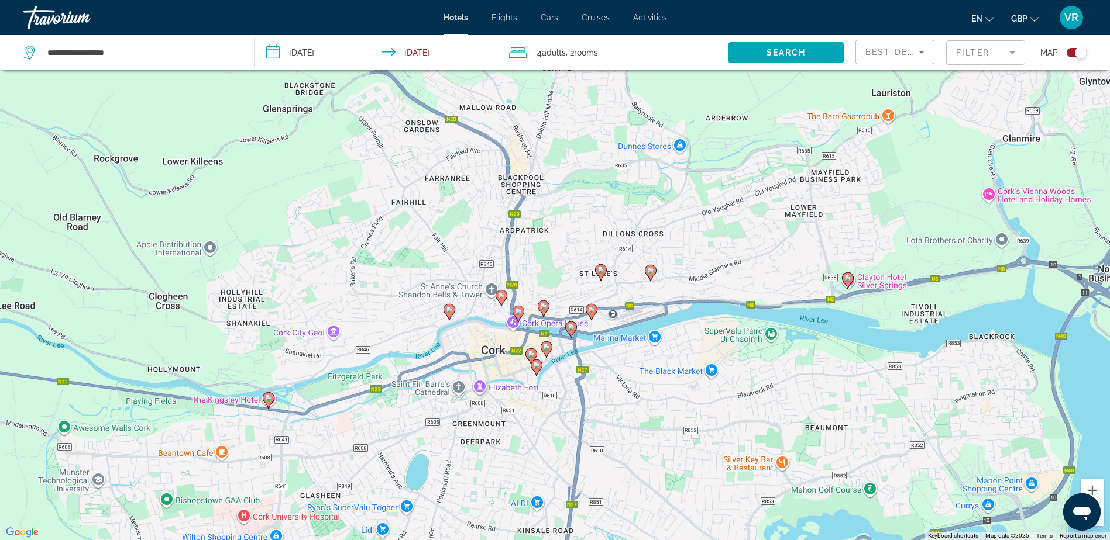
click at [654, 272] on icon "Main content" at bounding box center [650, 273] width 11 height 15
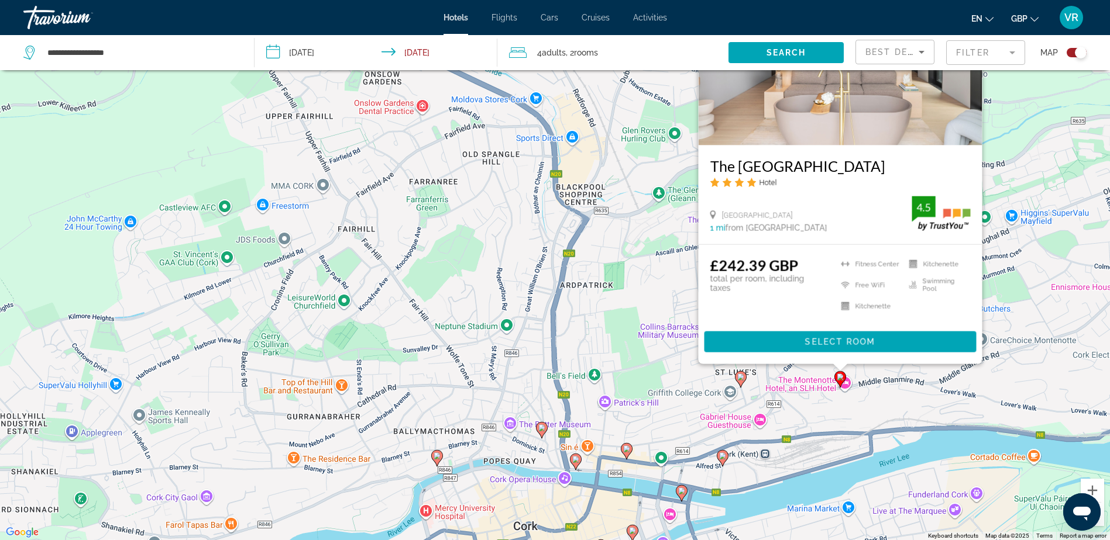
drag, startPoint x: 539, startPoint y: 458, endPoint x: 527, endPoint y: 290, distance: 168.9
click at [529, 294] on div "To activate drag with keyboard, press Alt + Enter. Once in keyboard drag state,…" at bounding box center [555, 270] width 1110 height 540
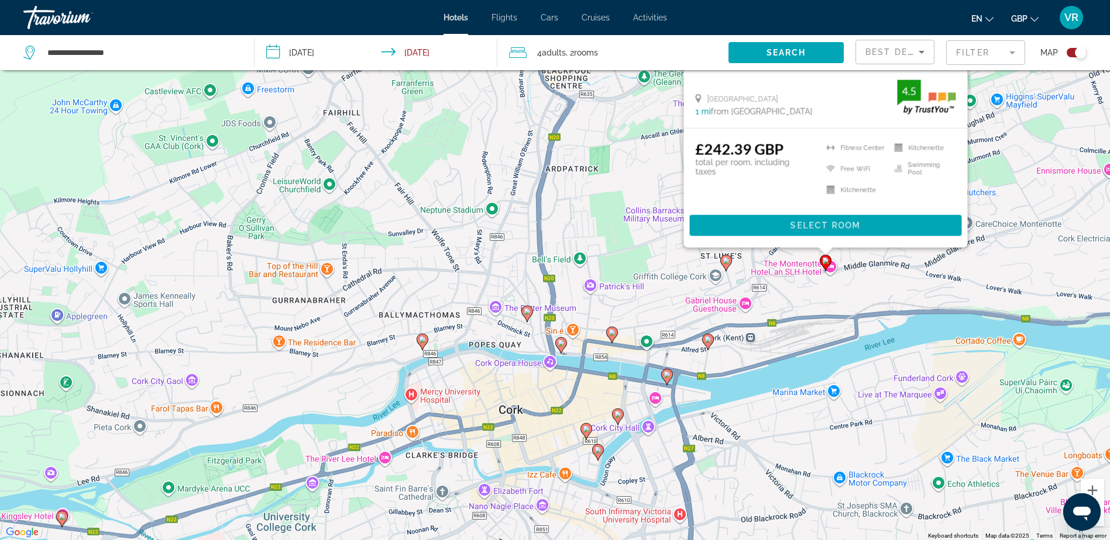
click at [611, 334] on image "Main content" at bounding box center [611, 332] width 7 height 7
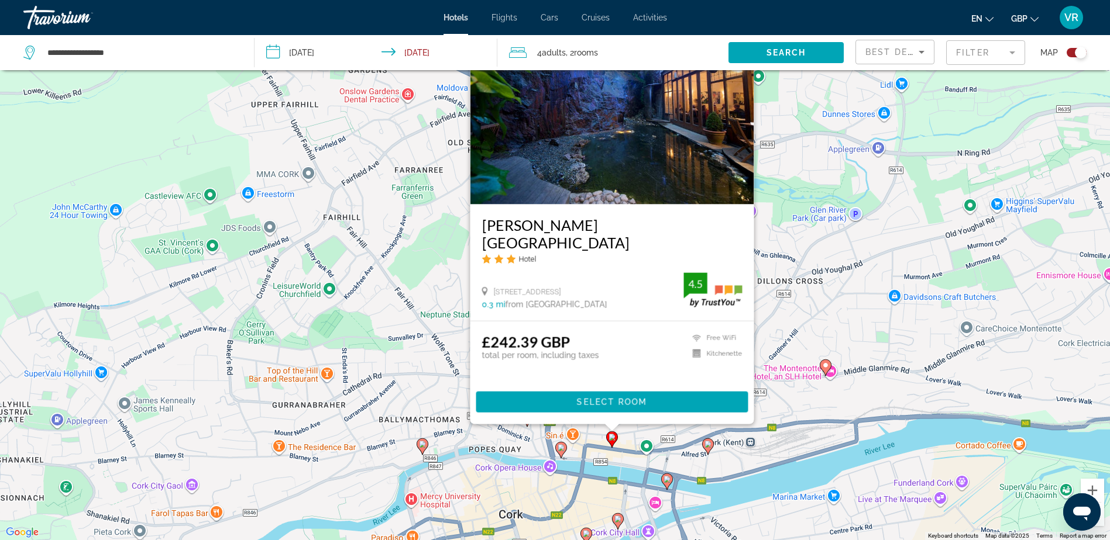
click at [559, 450] on image "Main content" at bounding box center [560, 448] width 7 height 7
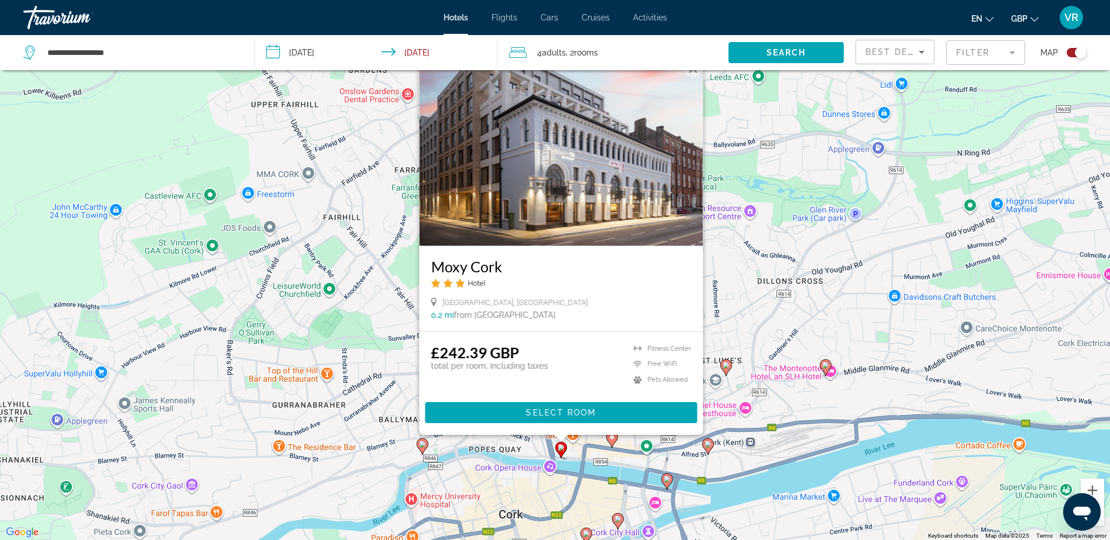
click at [422, 452] on icon "Main content" at bounding box center [421, 446] width 11 height 15
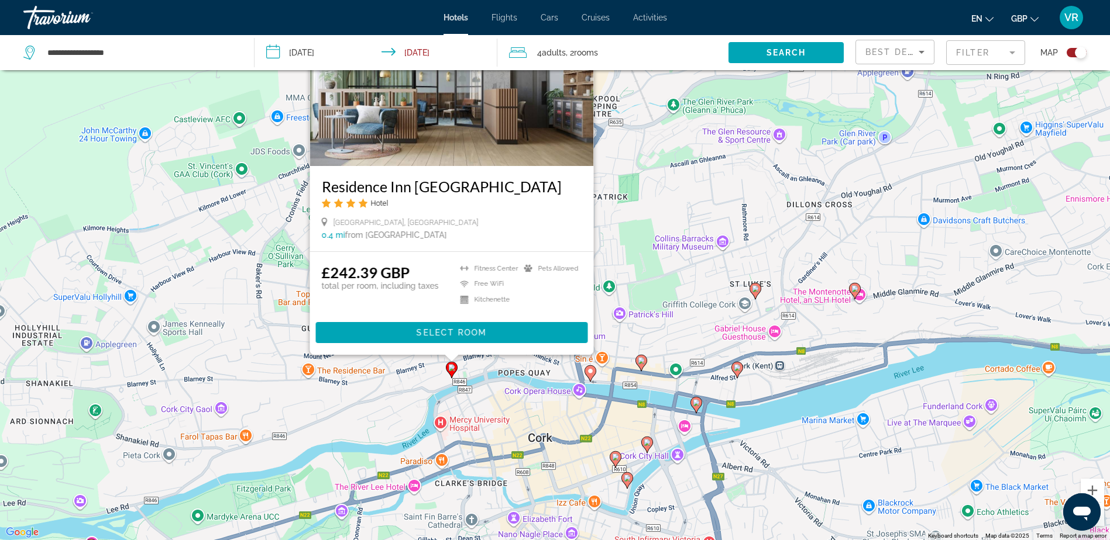
drag, startPoint x: 487, startPoint y: 491, endPoint x: 522, endPoint y: 398, distance: 99.2
click at [522, 398] on div "To activate drag with keyboard, press Alt + Enter. Once in keyboard drag state,…" at bounding box center [555, 270] width 1110 height 540
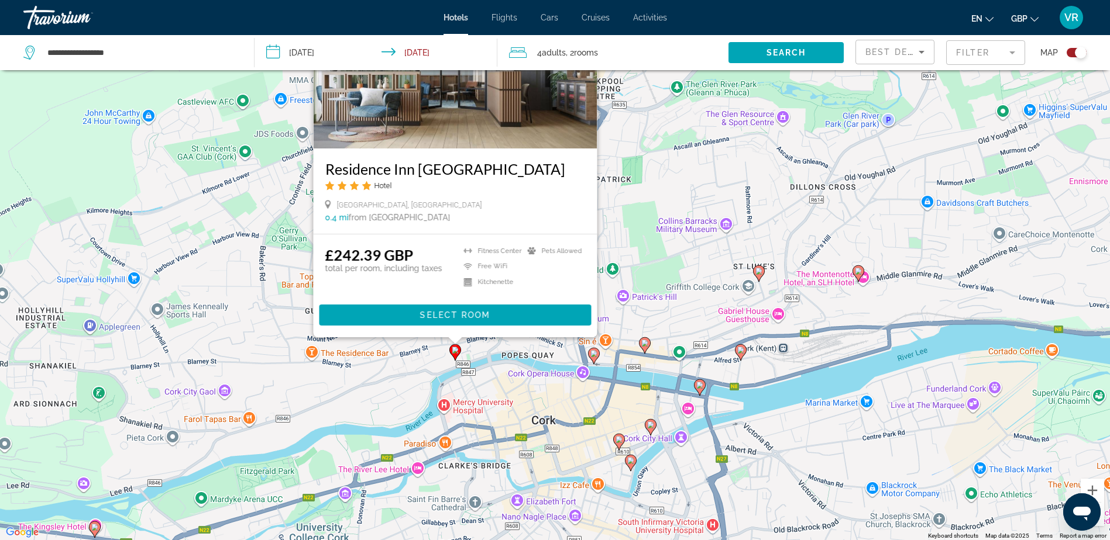
click at [94, 535] on icon "Main content" at bounding box center [94, 529] width 11 height 15
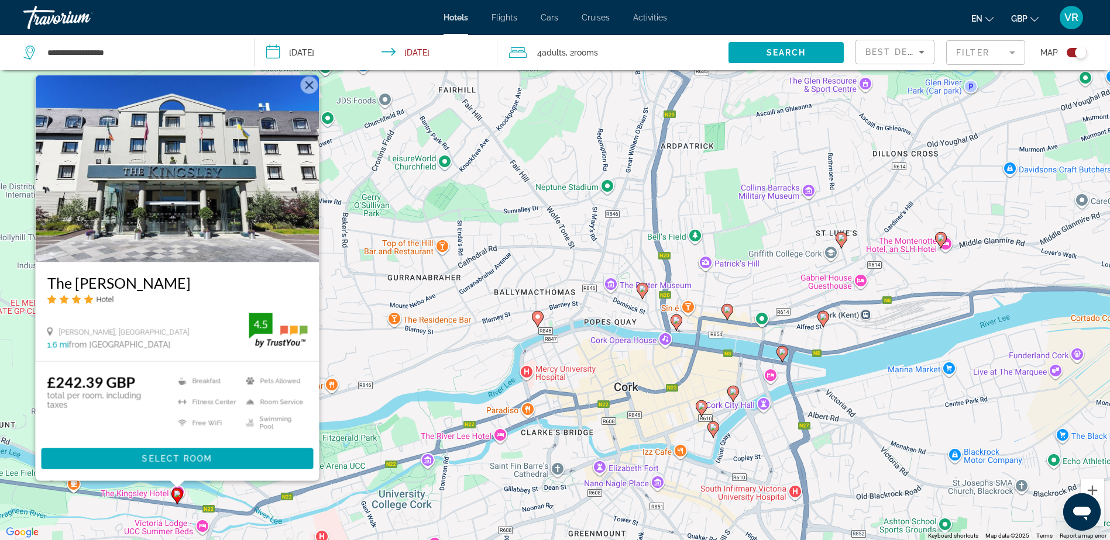
click at [713, 428] on image "Main content" at bounding box center [713, 427] width 7 height 7
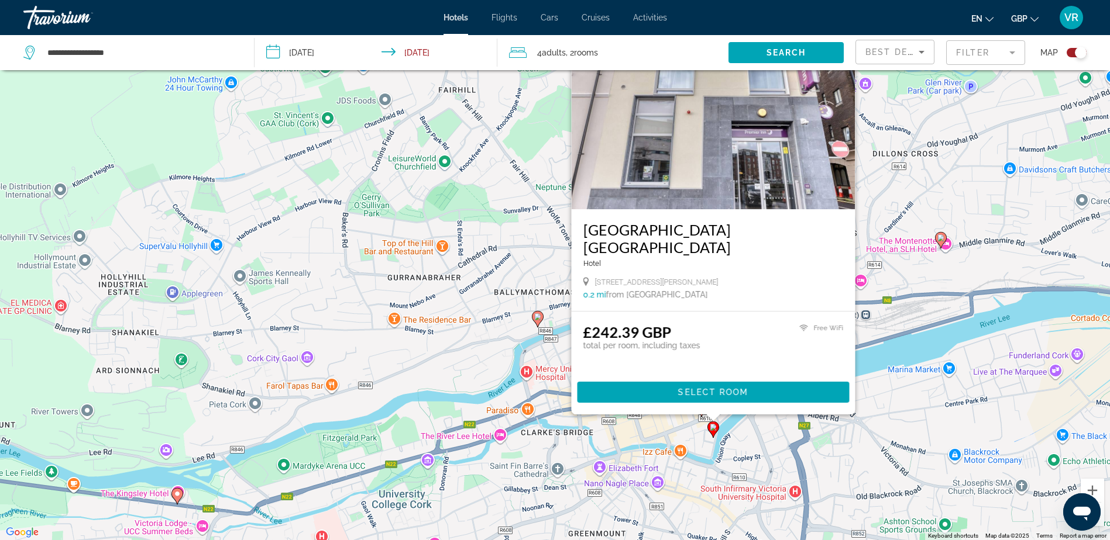
click at [683, 438] on div "To activate drag with keyboard, press Alt + Enter. Once in keyboard drag state,…" at bounding box center [555, 270] width 1110 height 540
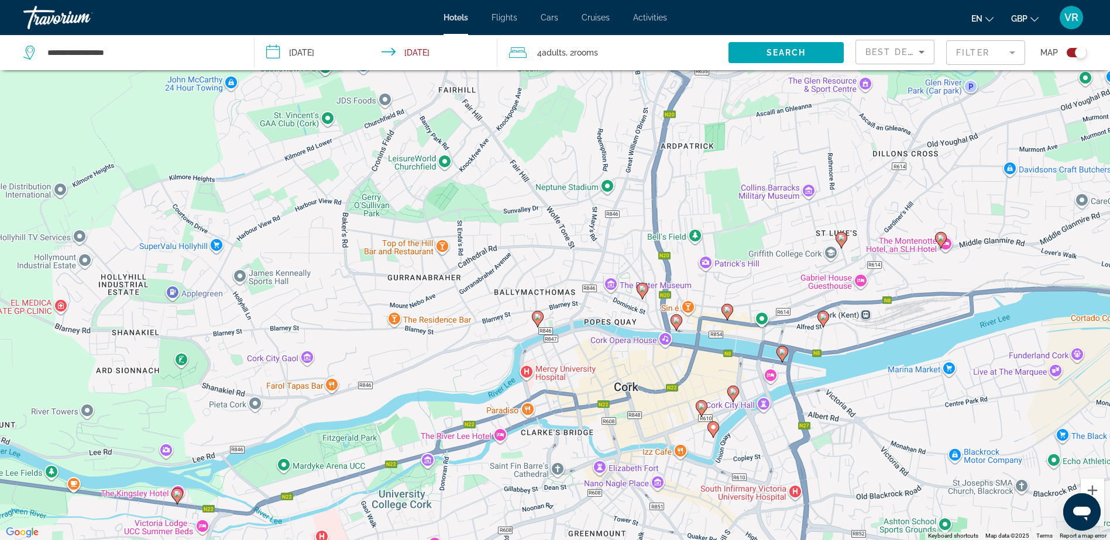
click at [782, 355] on image "Main content" at bounding box center [782, 352] width 7 height 7
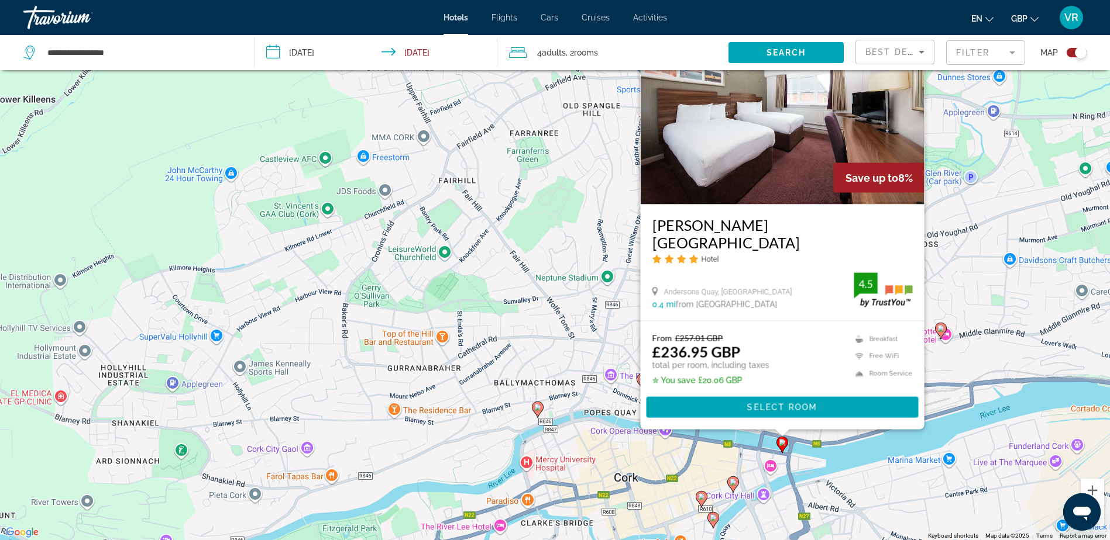
click at [581, 359] on div "To activate drag with keyboard, press Alt + Enter. Once in keyboard drag state,…" at bounding box center [555, 270] width 1110 height 540
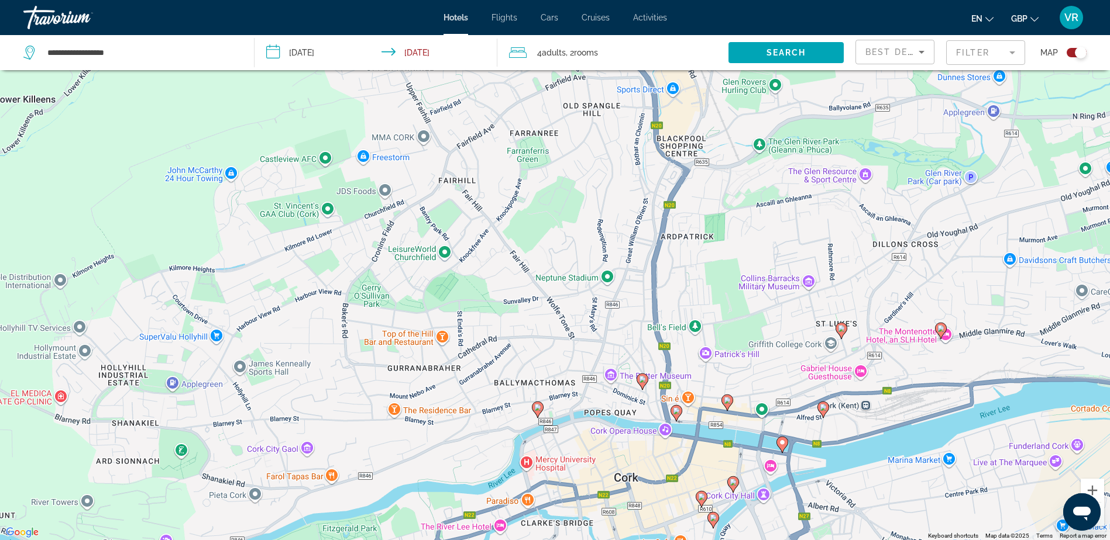
click at [842, 333] on icon "Main content" at bounding box center [840, 330] width 11 height 15
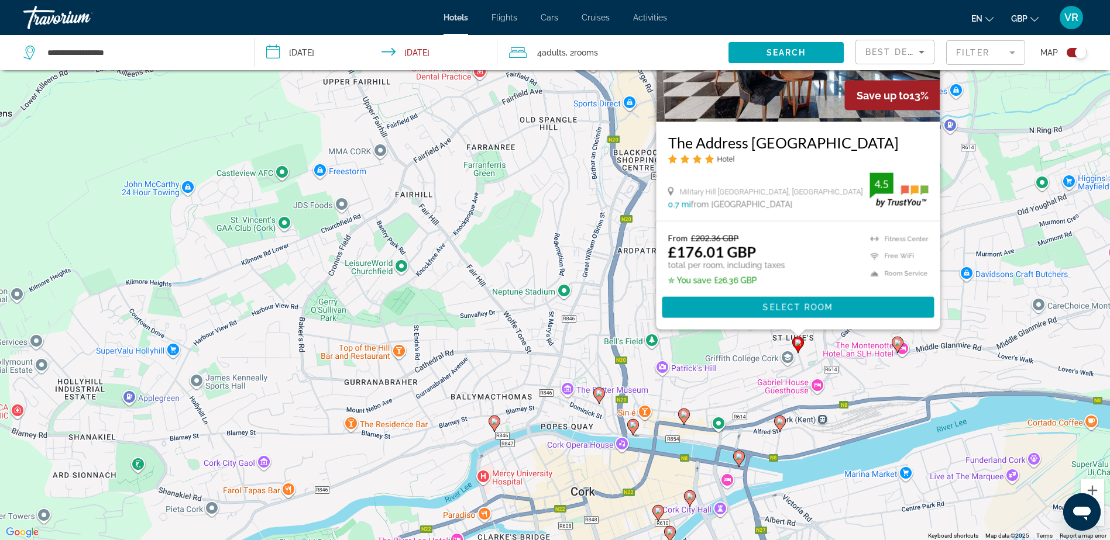
drag, startPoint x: 888, startPoint y: 473, endPoint x: 845, endPoint y: 371, distance: 110.1
click at [845, 371] on div "To activate drag with keyboard, press Alt + Enter. Once in keyboard drag state,…" at bounding box center [555, 270] width 1110 height 540
click at [897, 343] on image "Main content" at bounding box center [897, 342] width 7 height 7
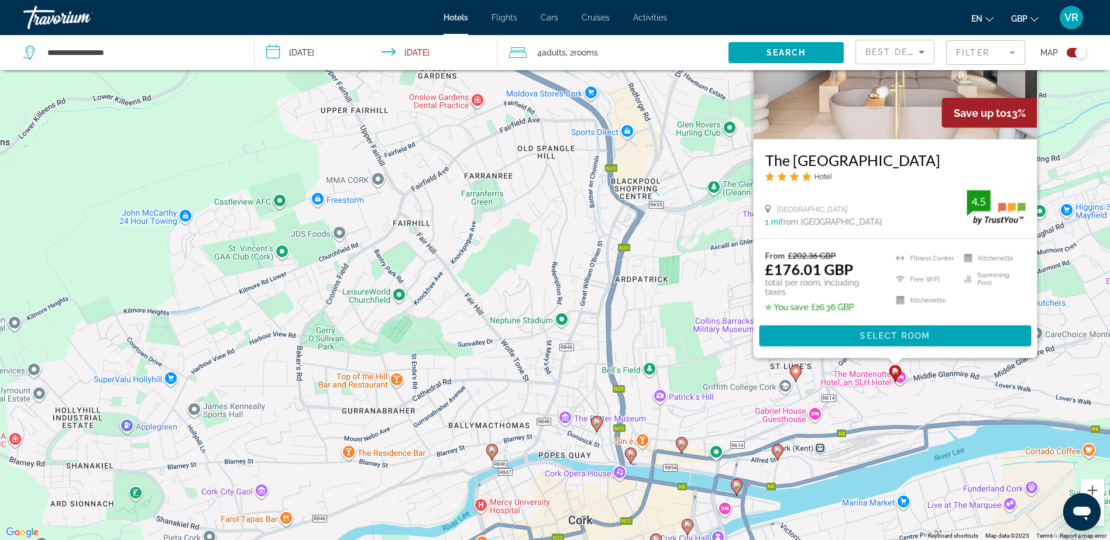
drag, startPoint x: 726, startPoint y: 436, endPoint x: 701, endPoint y: 283, distance: 155.3
click at [704, 286] on div "To activate drag with keyboard, press Alt + Enter. Once in keyboard drag state,…" at bounding box center [555, 270] width 1110 height 540
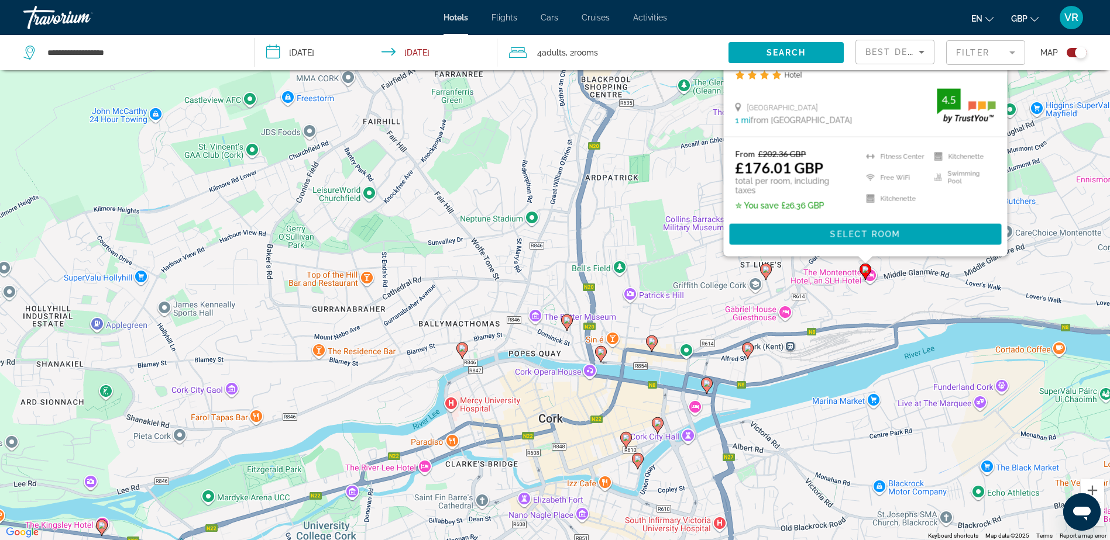
click at [747, 353] on icon "Main content" at bounding box center [747, 350] width 11 height 15
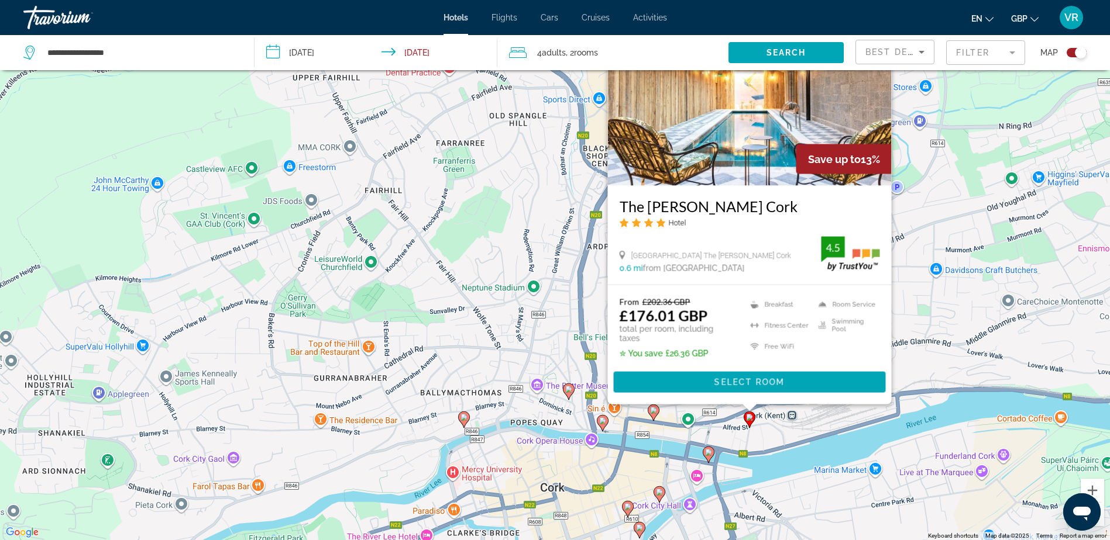
drag, startPoint x: 657, startPoint y: 459, endPoint x: 660, endPoint y: 407, distance: 52.1
click at [660, 407] on div "To activate drag with keyboard, press Alt + Enter. Once in keyboard drag state,…" at bounding box center [555, 270] width 1110 height 540
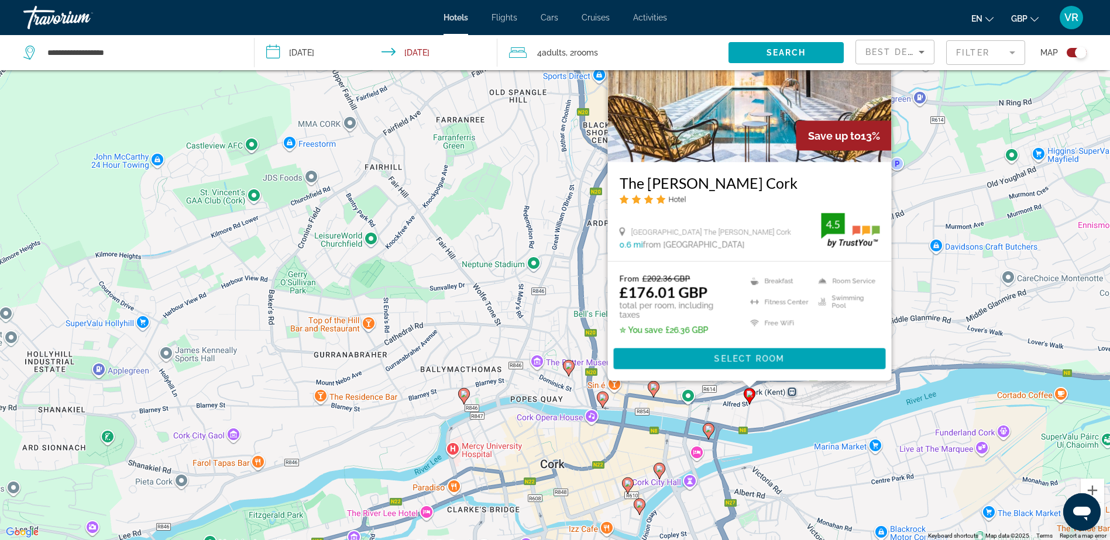
click at [664, 392] on div "To activate drag with keyboard, press Alt + Enter. Once in keyboard drag state,…" at bounding box center [555, 270] width 1110 height 540
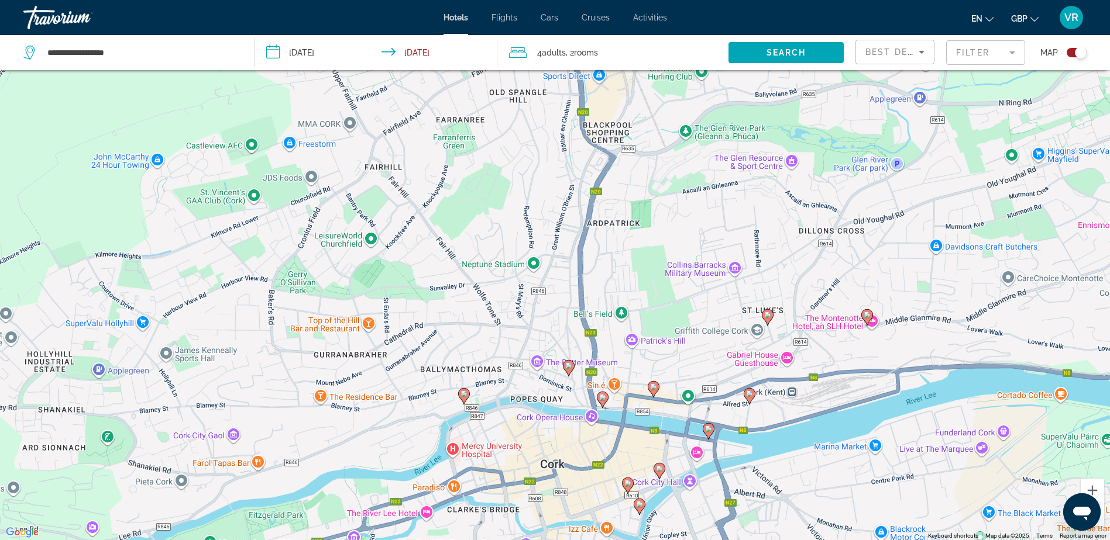
click at [655, 393] on icon "Main content" at bounding box center [653, 389] width 11 height 15
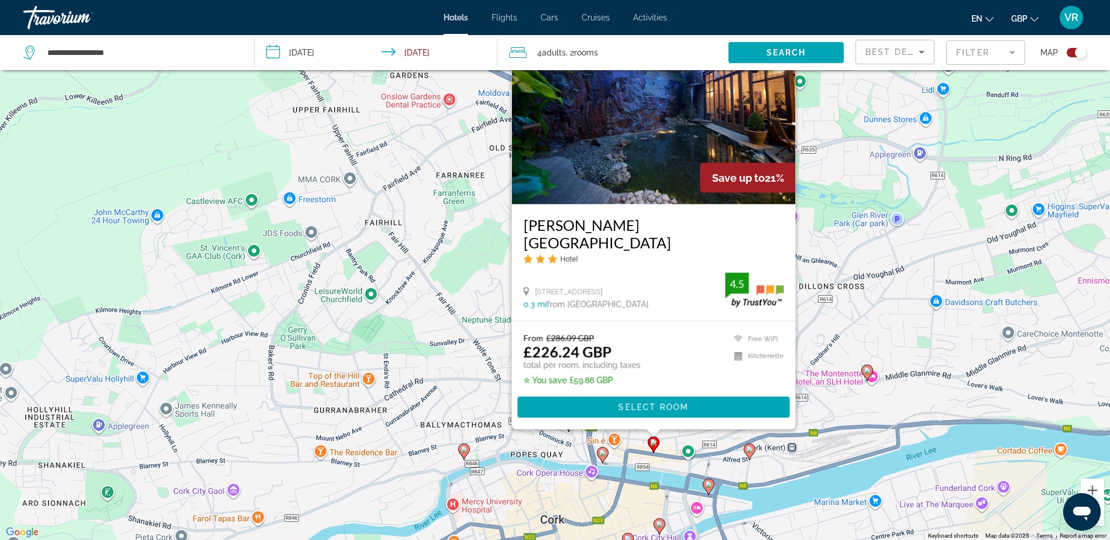
click at [603, 450] on icon "Main content" at bounding box center [602, 455] width 11 height 15
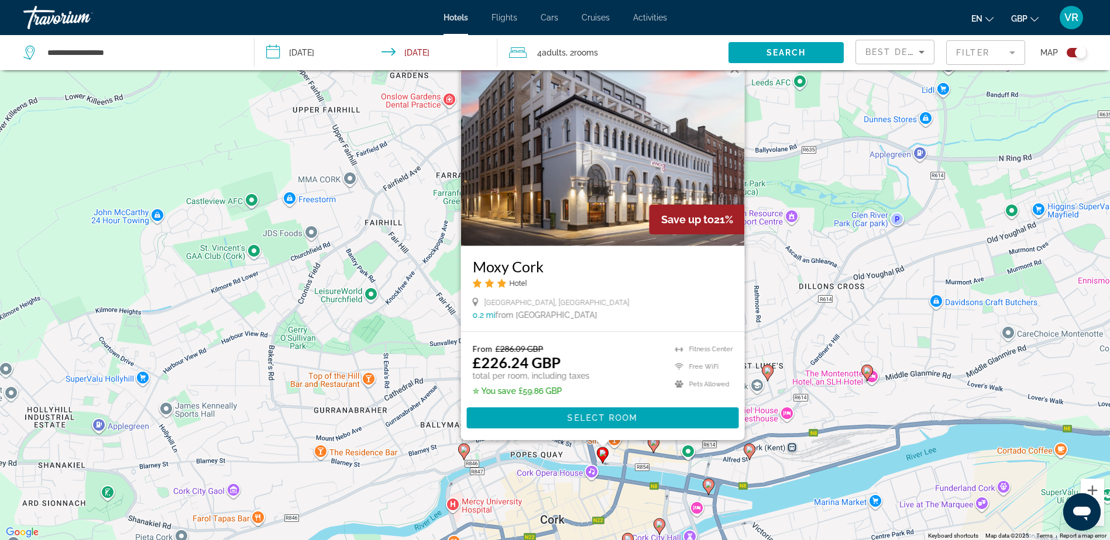
click at [549, 453] on div "To activate drag with keyboard, press Alt + Enter. Once in keyboard drag state,…" at bounding box center [555, 270] width 1110 height 540
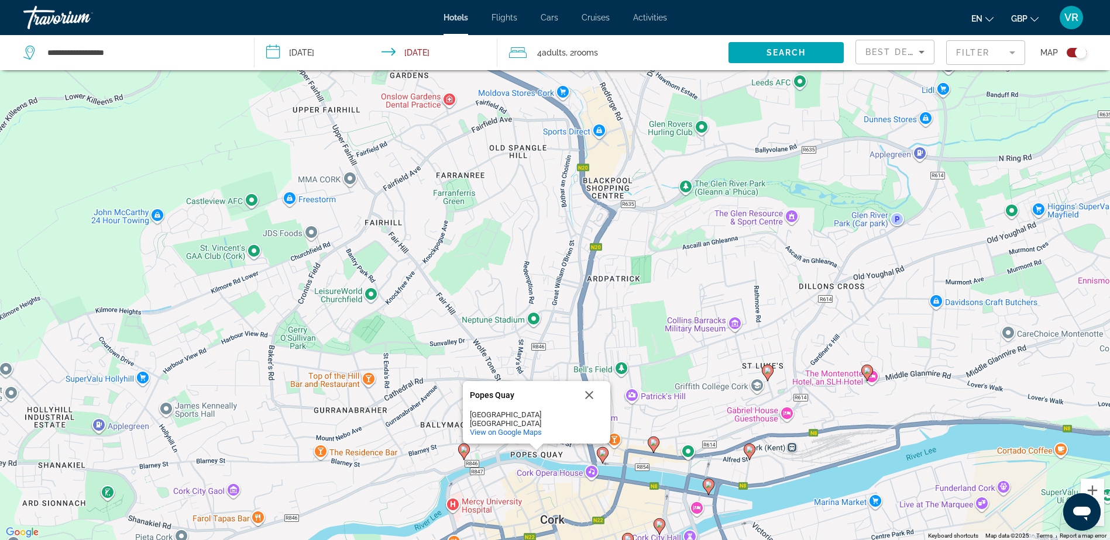
click at [462, 455] on icon "Main content" at bounding box center [463, 452] width 11 height 15
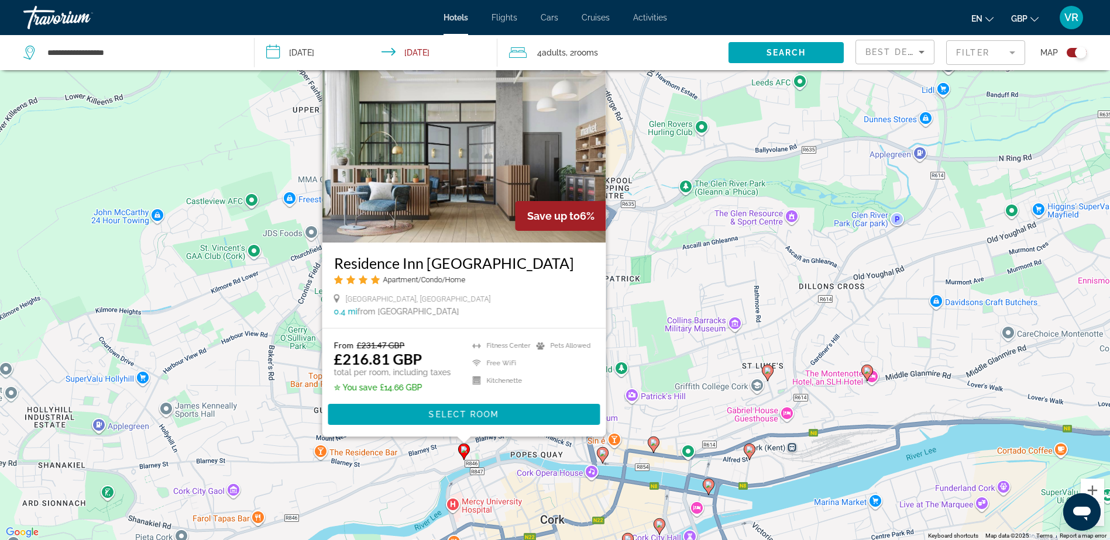
click at [649, 377] on div "To activate drag with keyboard, press Alt + Enter. Once in keyboard drag state,…" at bounding box center [555, 270] width 1110 height 540
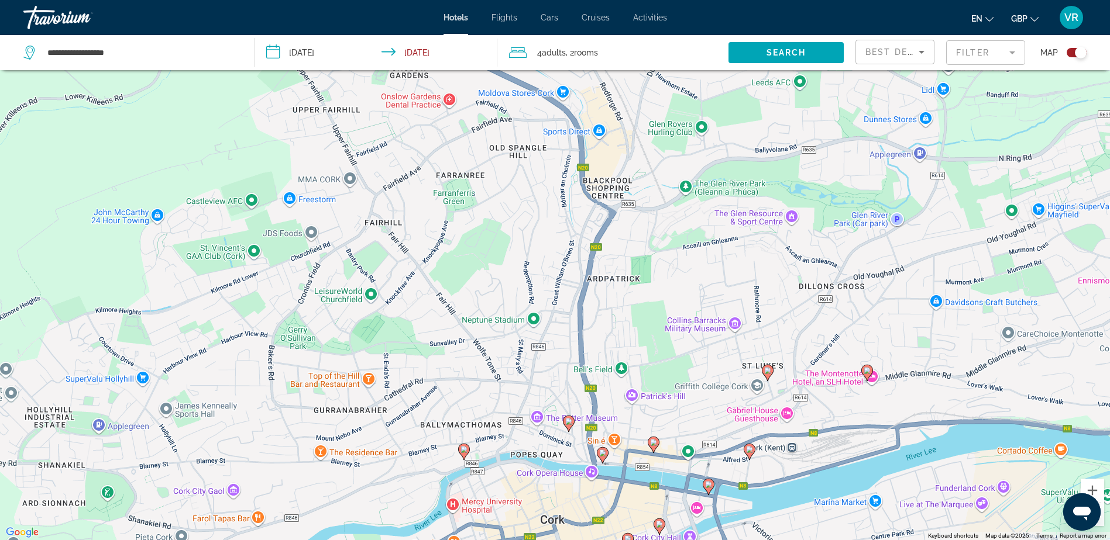
click at [566, 419] on image "Main content" at bounding box center [568, 421] width 7 height 7
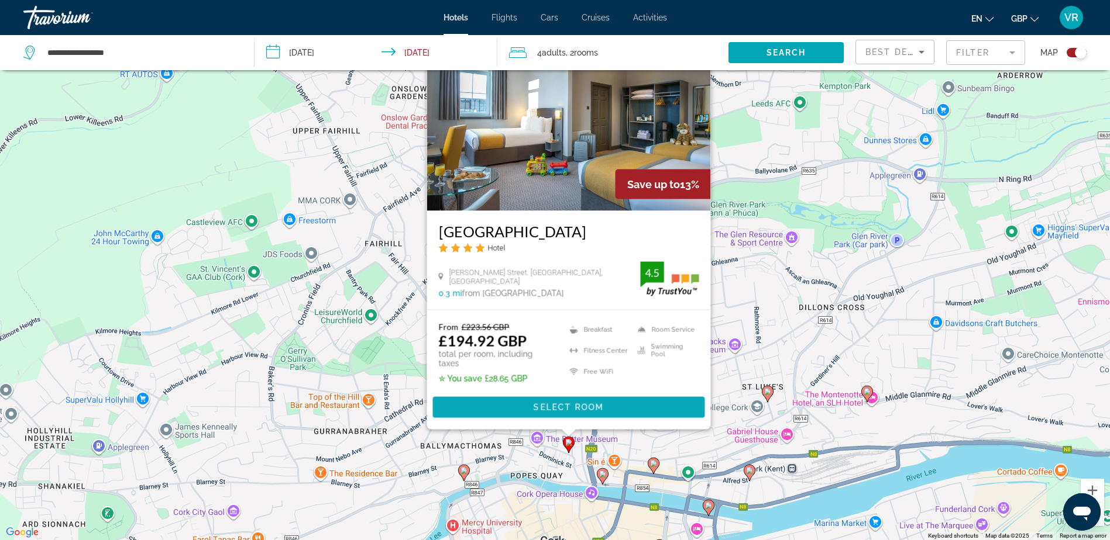
click at [573, 408] on span "Select Room" at bounding box center [568, 407] width 70 height 9
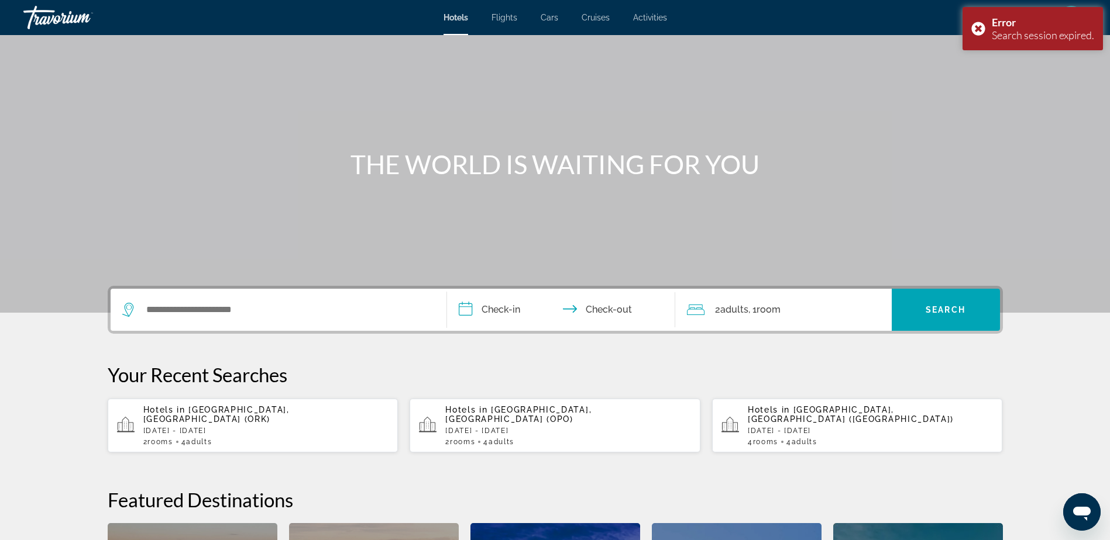
scroll to position [58, 0]
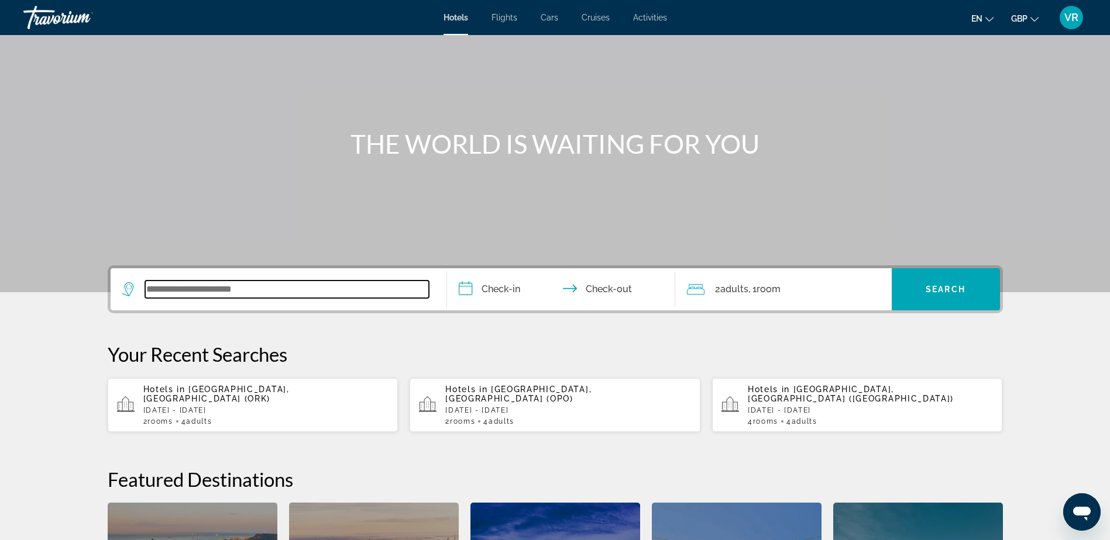
click at [243, 295] on input "Search widget" at bounding box center [287, 290] width 284 height 18
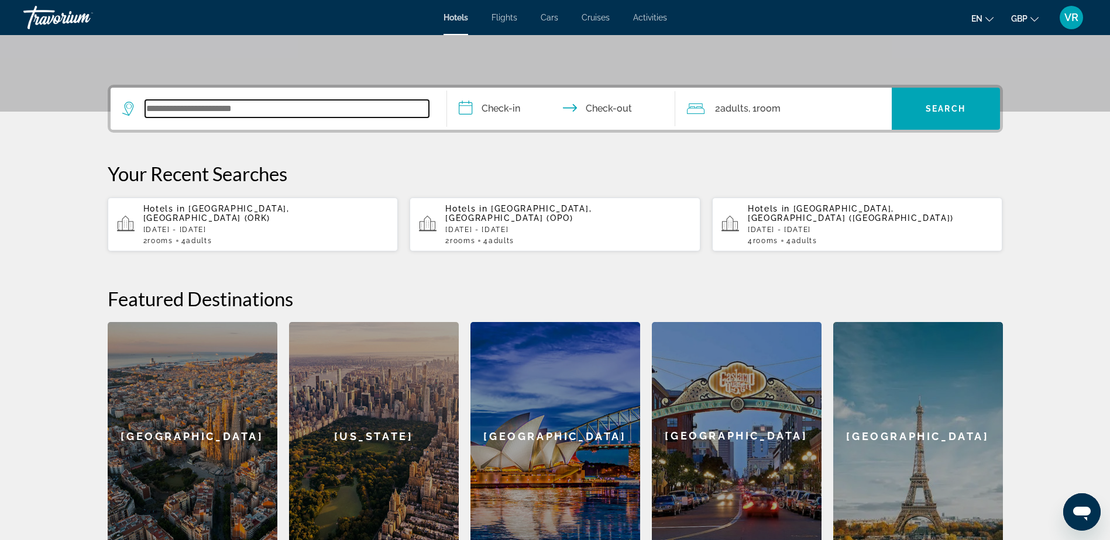
scroll to position [269, 0]
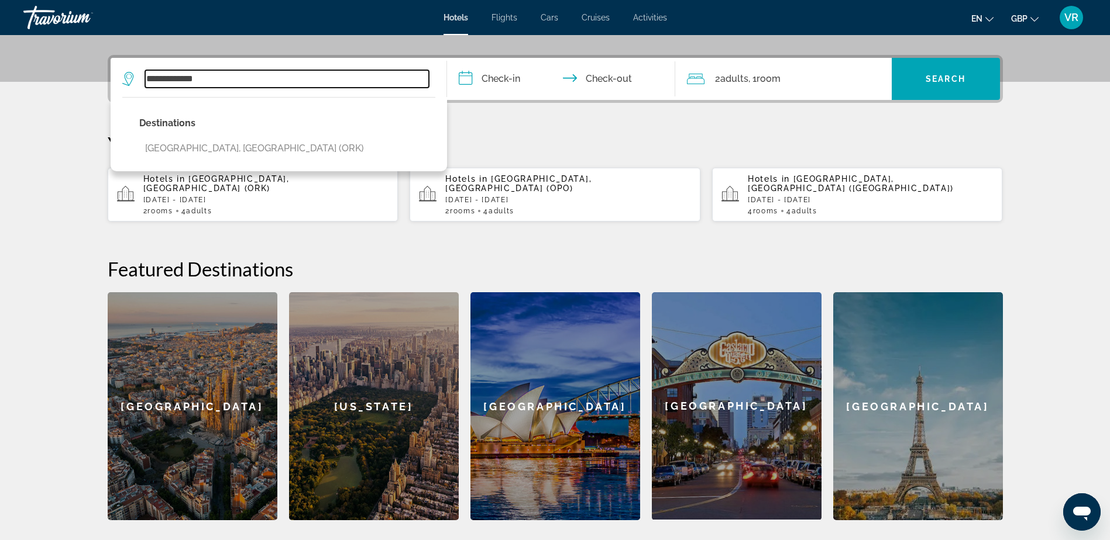
type input "**********"
click at [507, 81] on input "**********" at bounding box center [563, 81] width 233 height 46
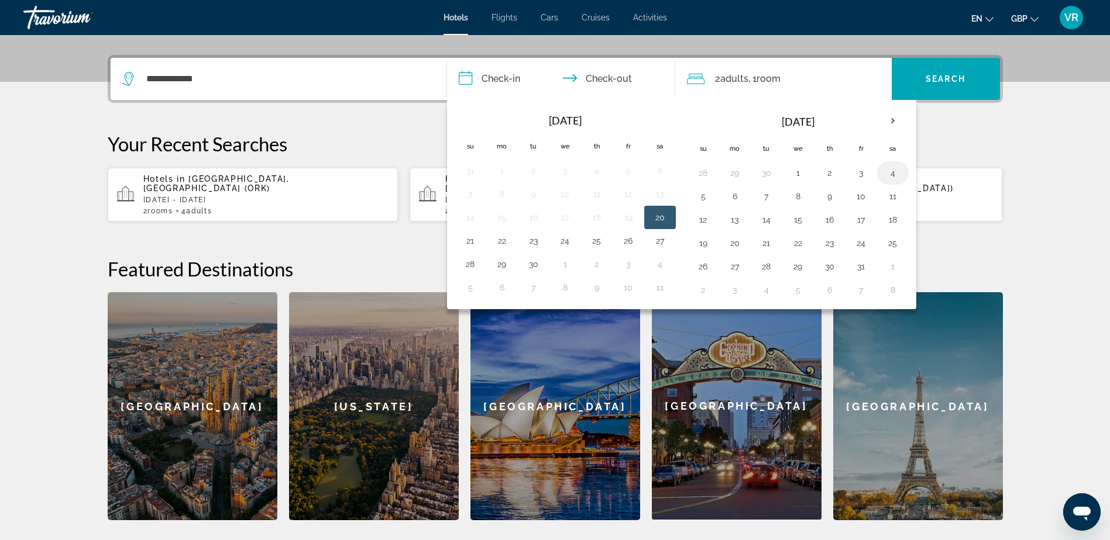
click at [891, 175] on button "4" at bounding box center [892, 173] width 19 height 16
click at [708, 197] on button "5" at bounding box center [703, 196] width 19 height 16
type input "**********"
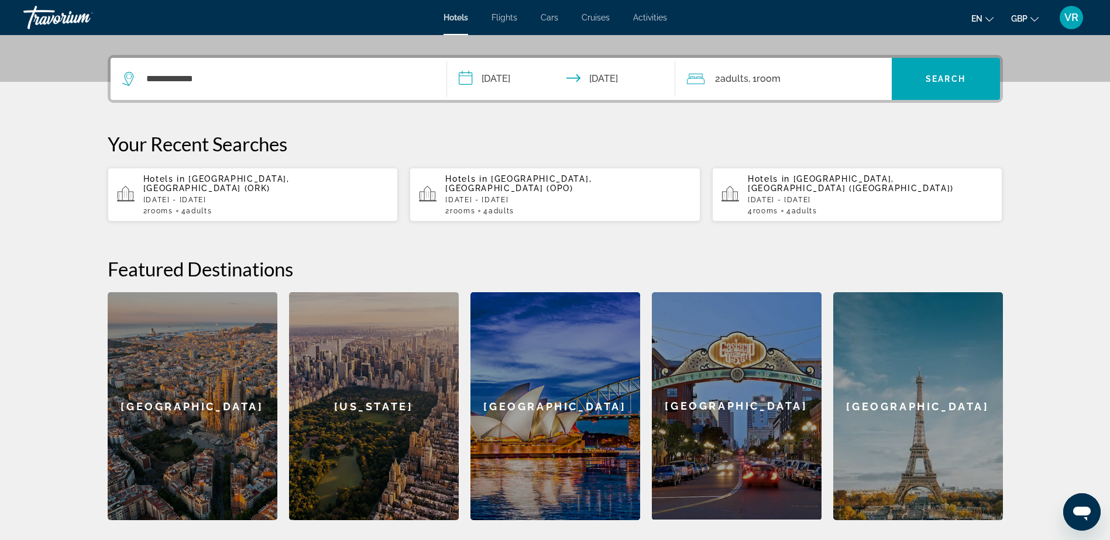
click at [779, 82] on span "Room" at bounding box center [768, 78] width 24 height 11
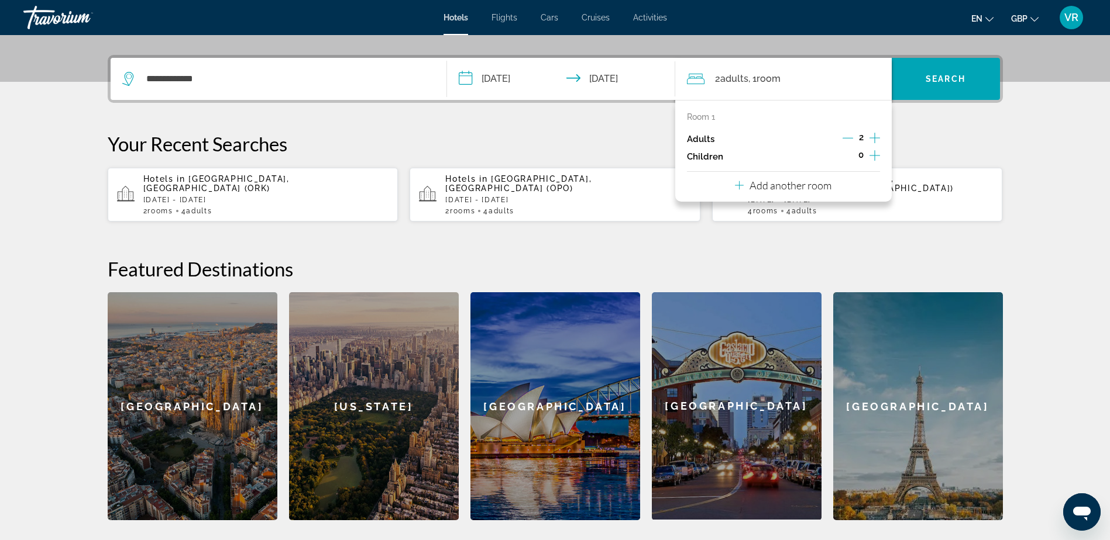
click at [819, 187] on p "Add another room" at bounding box center [790, 185] width 82 height 13
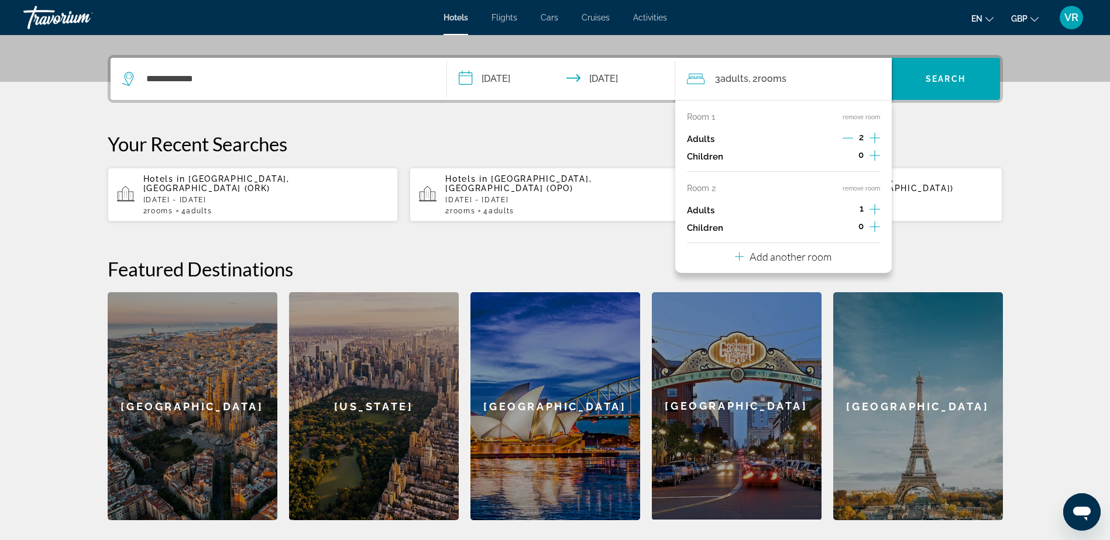
click at [875, 207] on icon "Increment adults" at bounding box center [874, 209] width 11 height 14
click at [919, 81] on span "Search widget" at bounding box center [945, 79] width 108 height 28
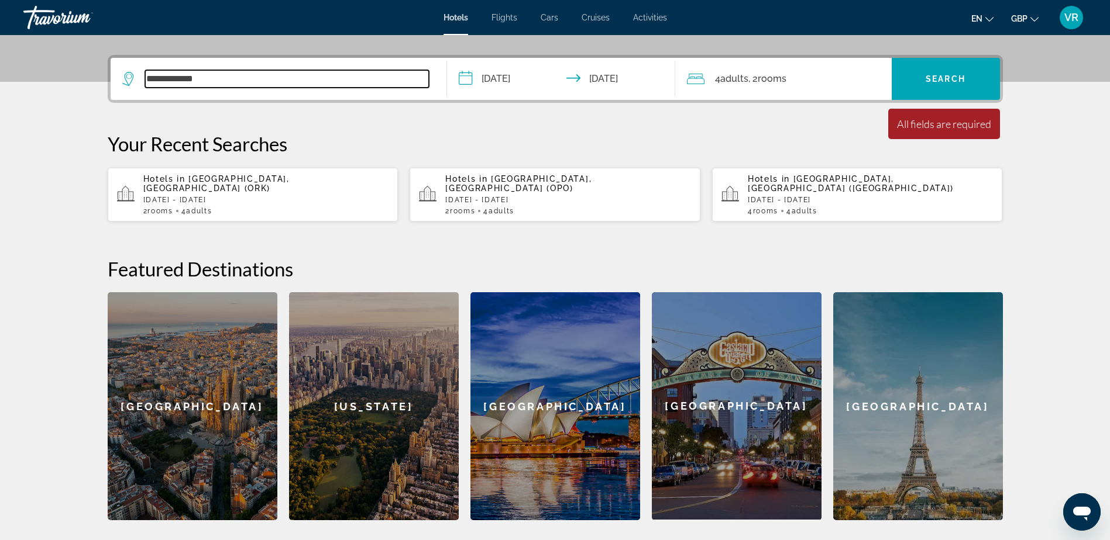
click at [278, 83] on input "**********" at bounding box center [287, 79] width 284 height 18
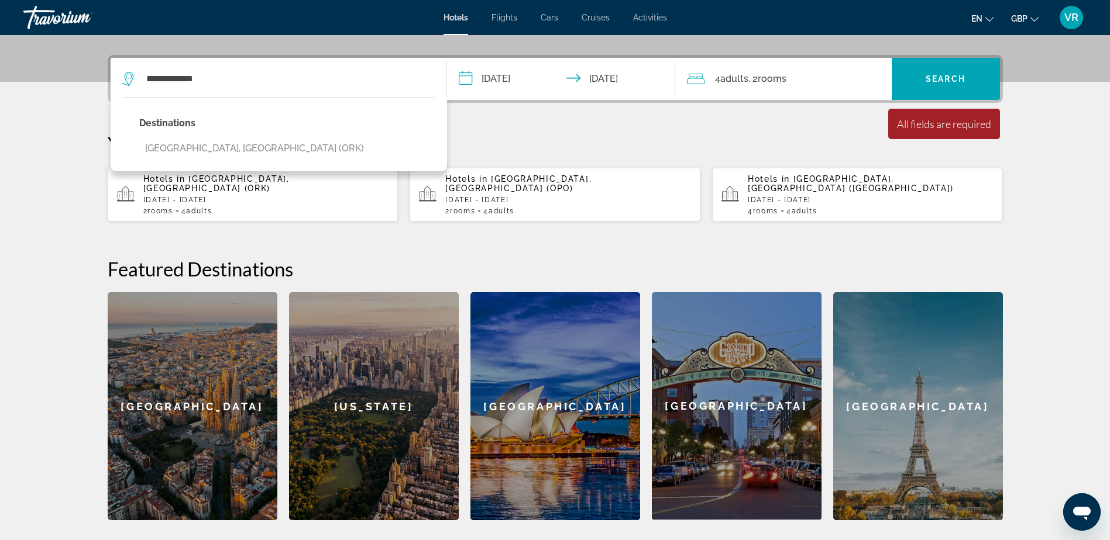
click at [240, 146] on div "Destinations [GEOGRAPHIC_DATA], [GEOGRAPHIC_DATA] ([GEOGRAPHIC_DATA])" at bounding box center [279, 134] width 336 height 74
click at [222, 147] on button "[GEOGRAPHIC_DATA], [GEOGRAPHIC_DATA] (ORK)" at bounding box center [254, 148] width 230 height 22
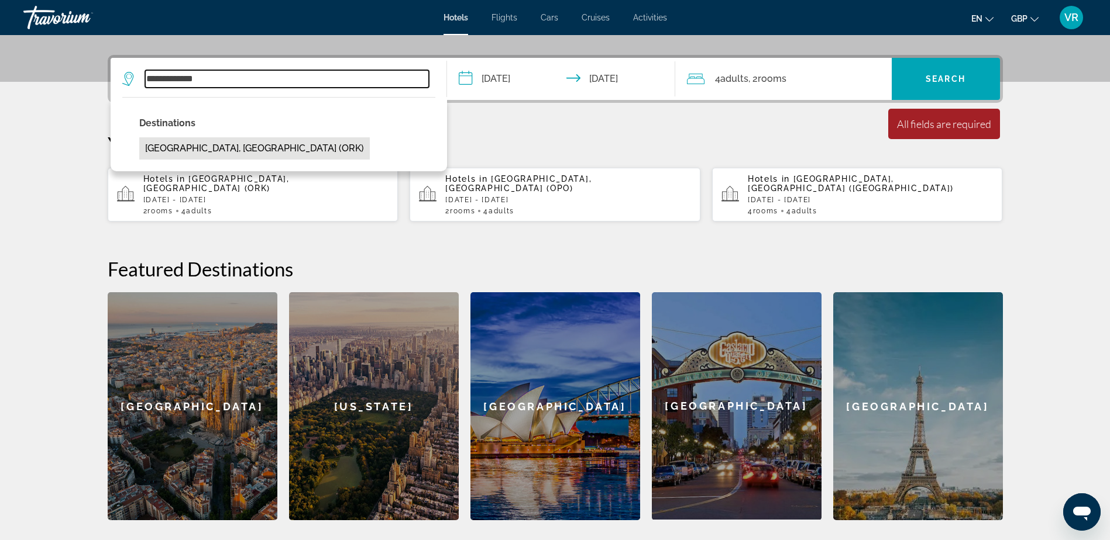
type input "**********"
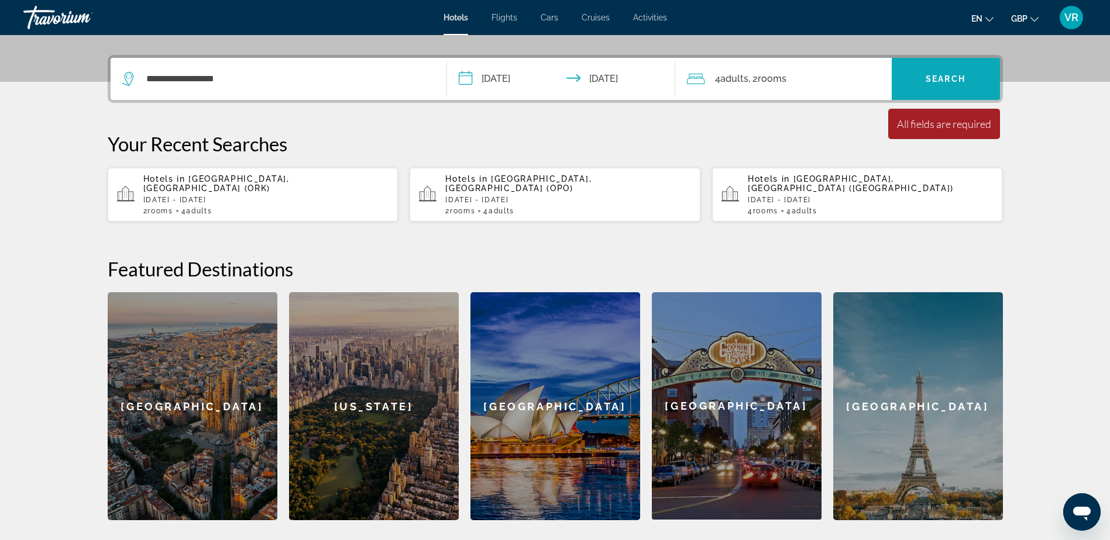
click at [952, 70] on span "Search widget" at bounding box center [945, 79] width 108 height 28
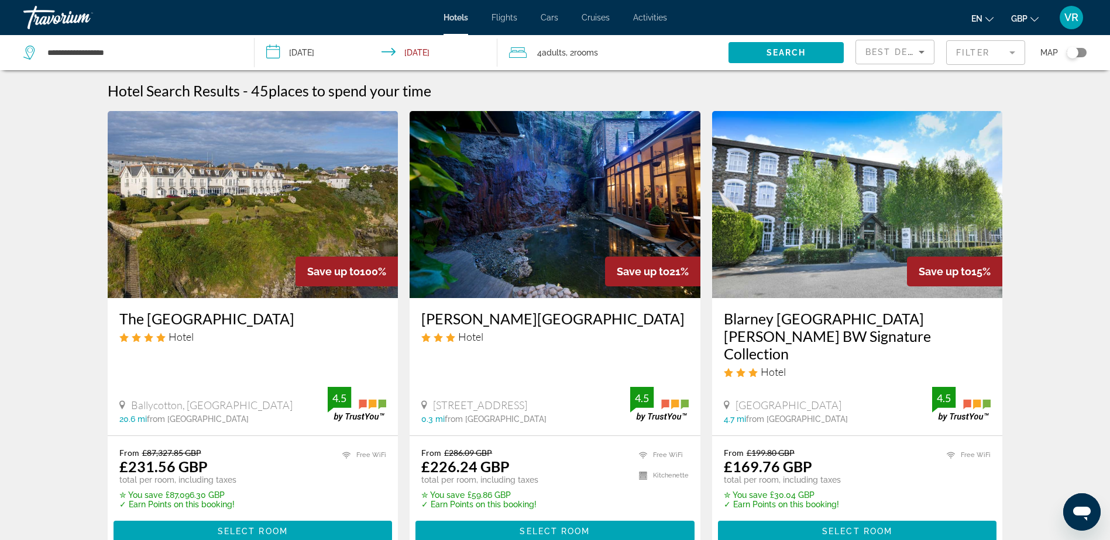
click at [987, 56] on mat-form-field "Filter" at bounding box center [985, 52] width 79 height 25
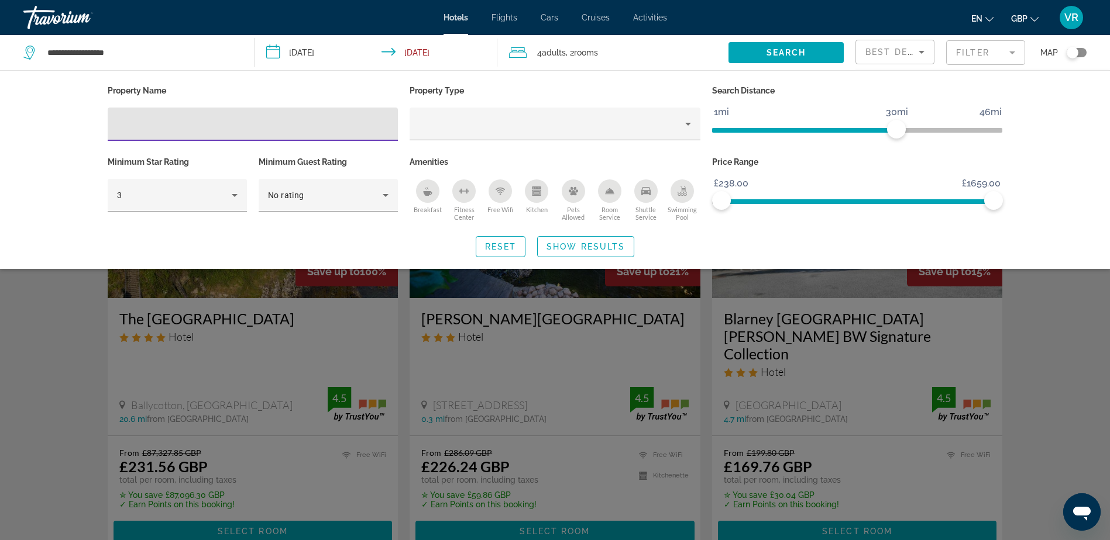
click at [281, 122] on input "Hotel Filters" at bounding box center [253, 125] width 272 height 14
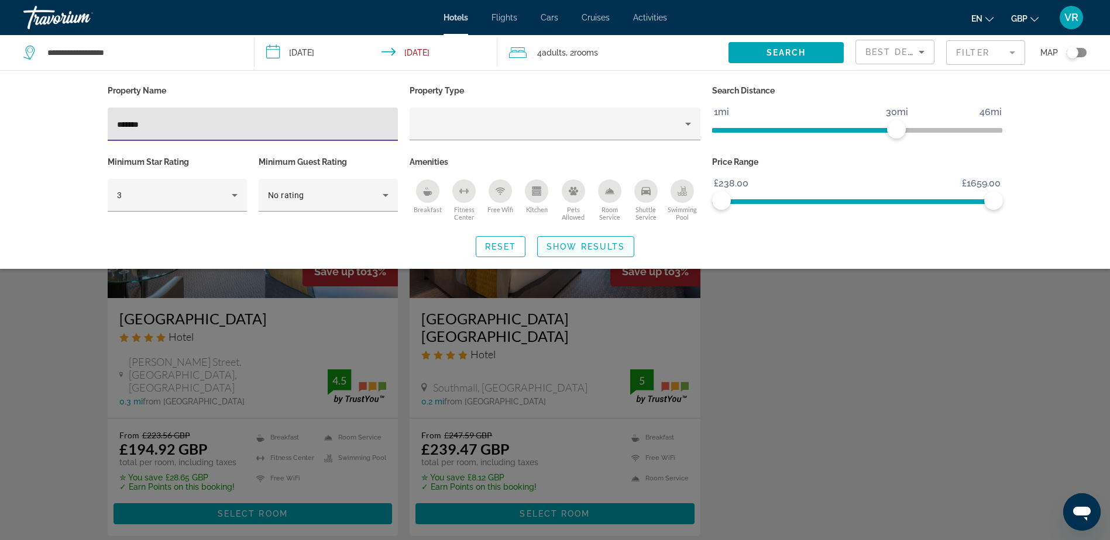
type input "*******"
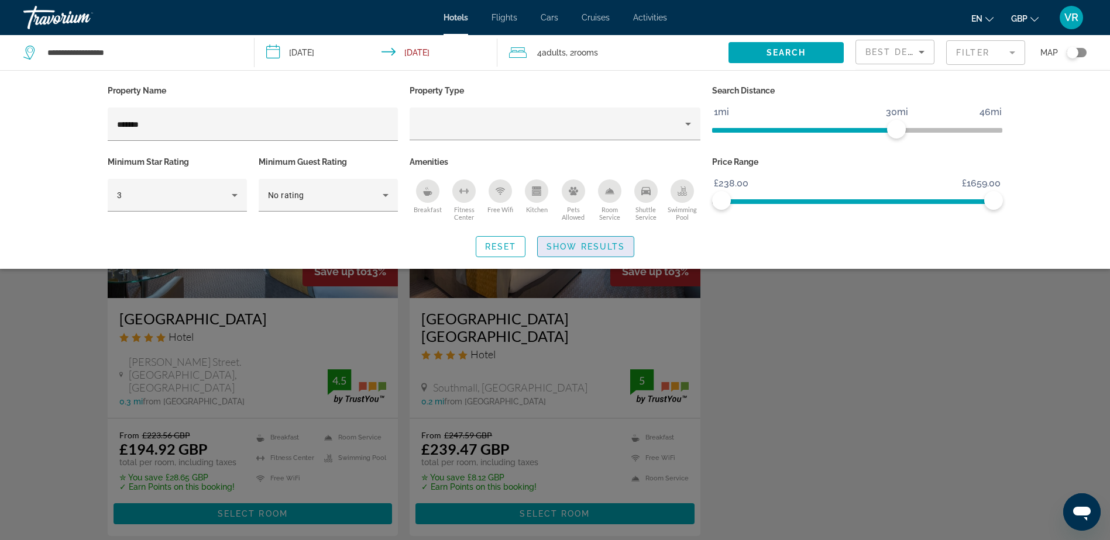
click at [557, 247] on span "Show Results" at bounding box center [585, 246] width 78 height 9
